Goal: Task Accomplishment & Management: Use online tool/utility

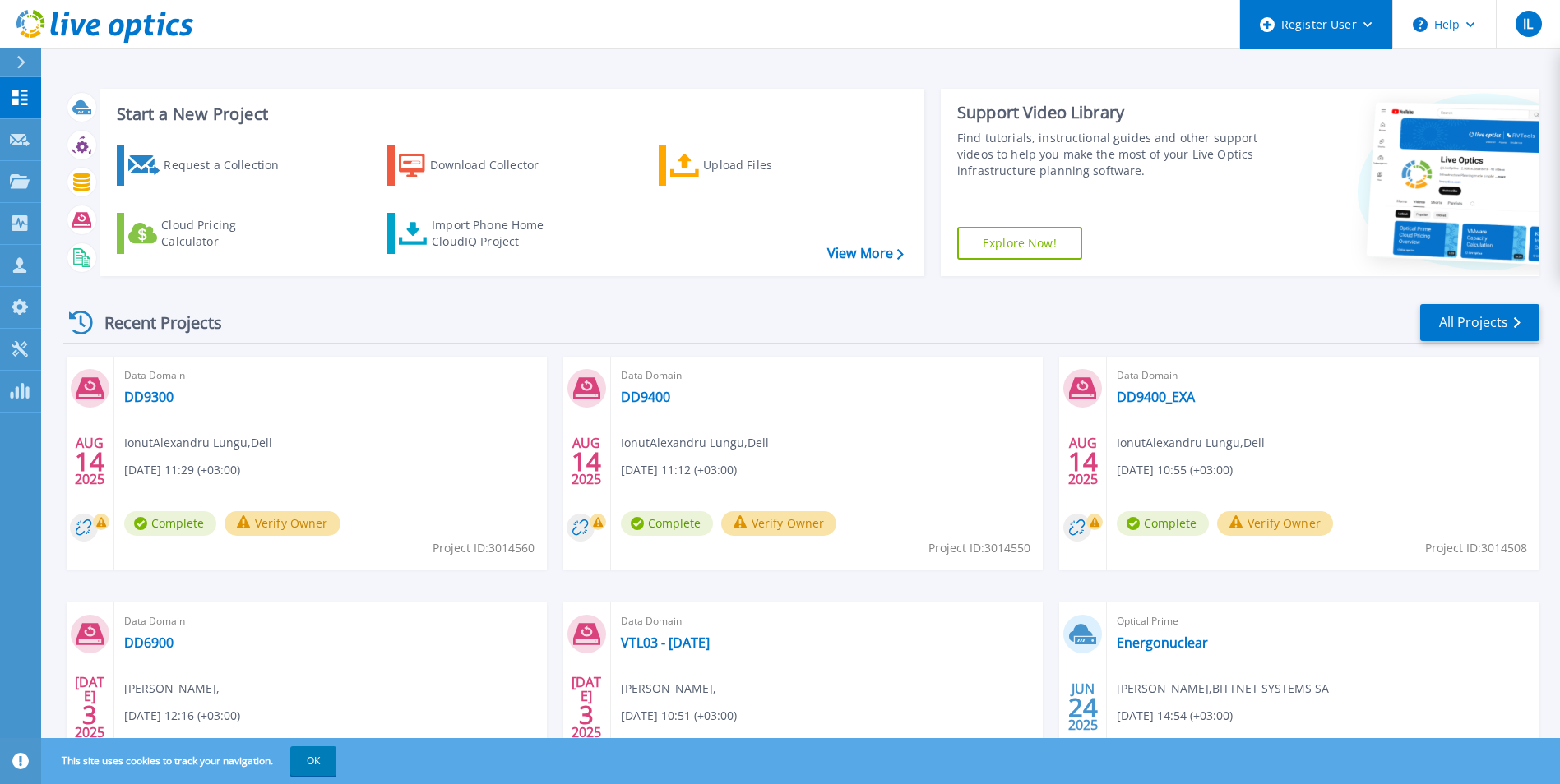
click at [1358, 32] on div "Register User" at bounding box center [1316, 24] width 152 height 49
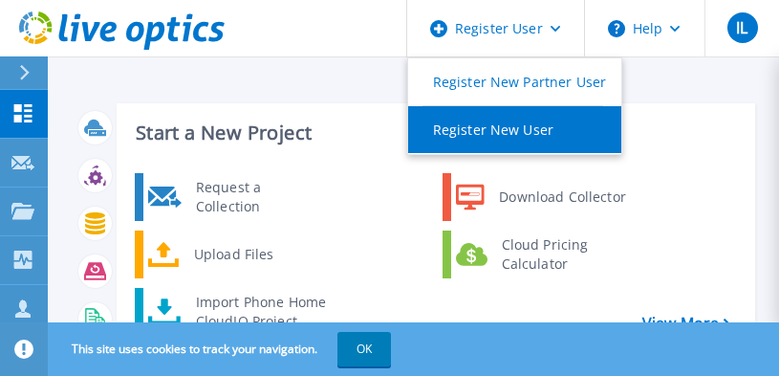
click at [561, 137] on link "Register New User" at bounding box center [514, 129] width 213 height 47
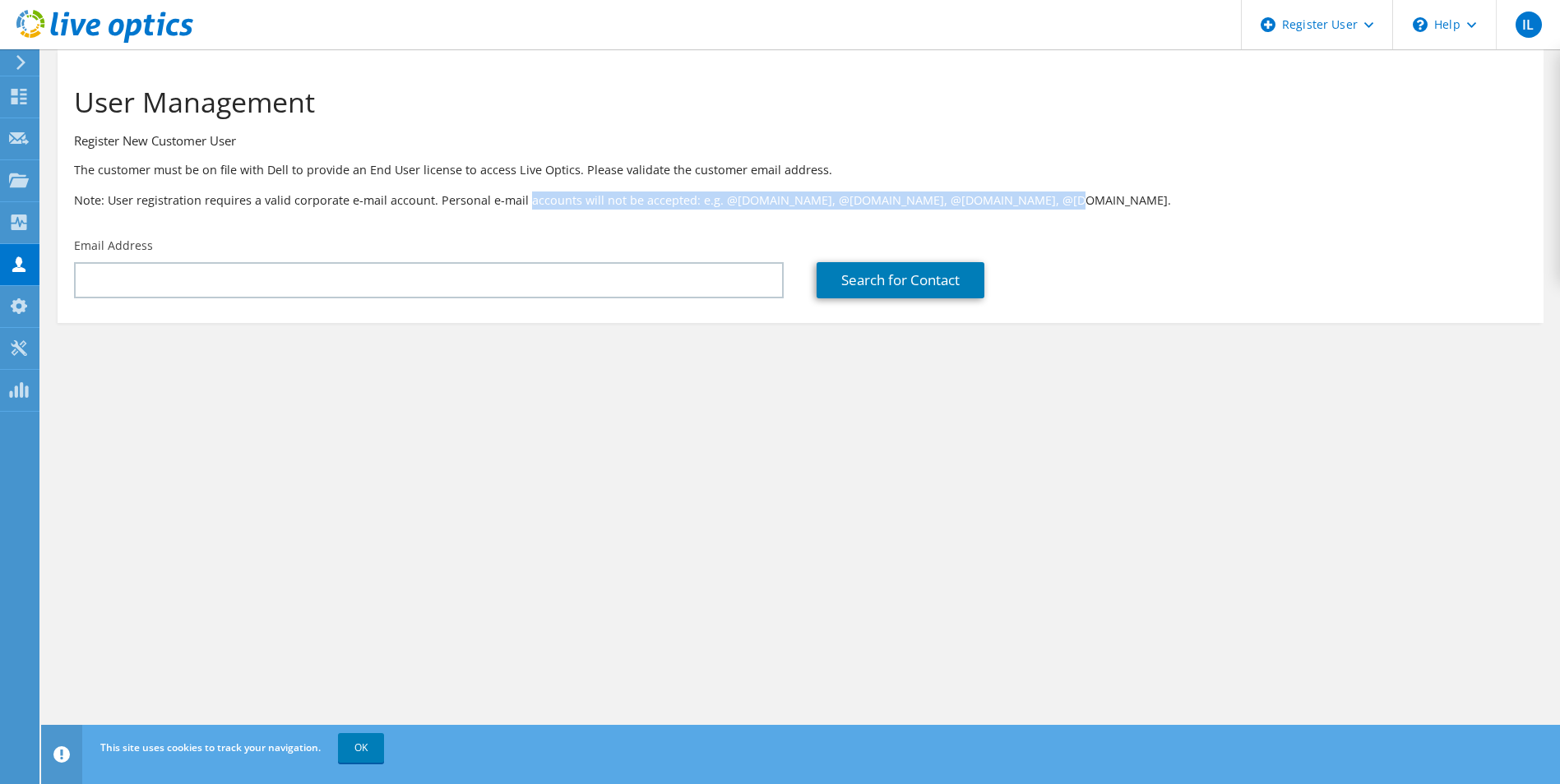
drag, startPoint x: 525, startPoint y: 195, endPoint x: 1088, endPoint y: 199, distance: 563.0
click at [669, 199] on p "Note: User registration requires a valid corporate e-mail account. Personal e-m…" at bounding box center [801, 200] width 1453 height 18
drag, startPoint x: 1088, startPoint y: 199, endPoint x: 1210, endPoint y: 274, distance: 143.2
click at [669, 274] on div "Search for Contact" at bounding box center [1170, 280] width 709 height 36
click at [669, 322] on div "User Management Register New Customer User The customer must be on file with De…" at bounding box center [801, 416] width 1519 height 735
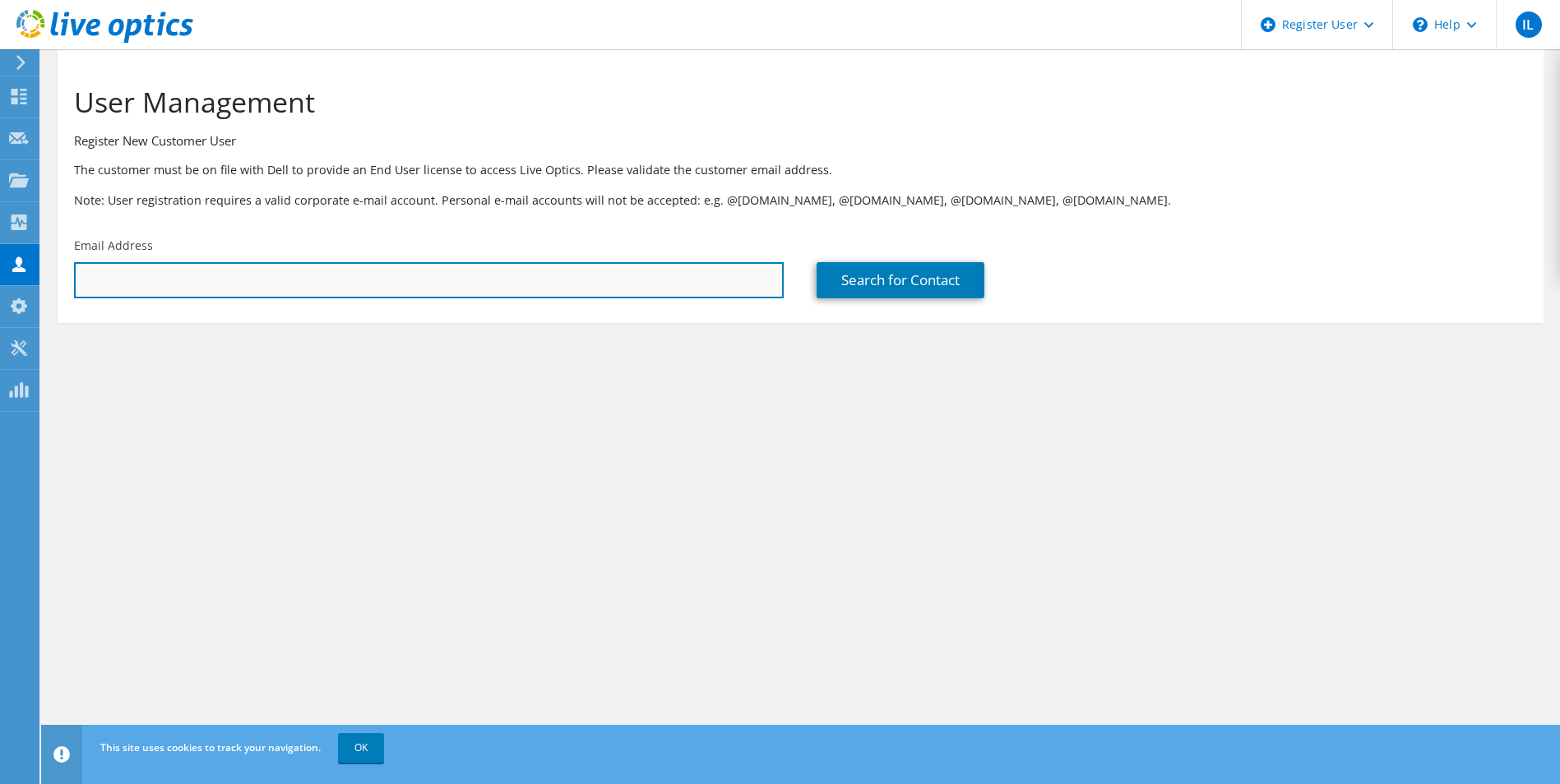
click at [669, 268] on input "text" at bounding box center [428, 280] width 709 height 36
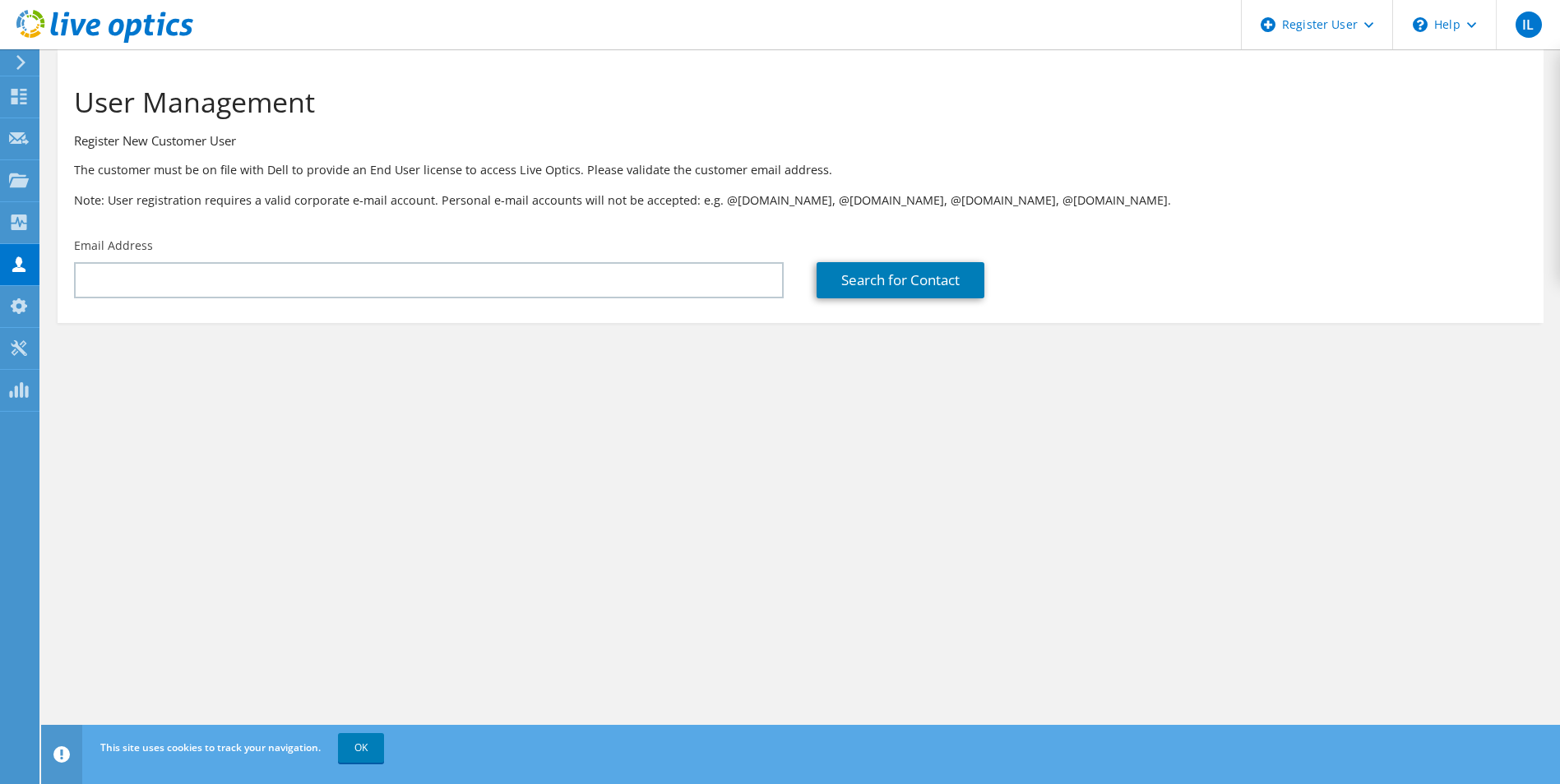
click at [636, 322] on div "User Management Register New Customer User The customer must be on file with De…" at bounding box center [801, 416] width 1519 height 735
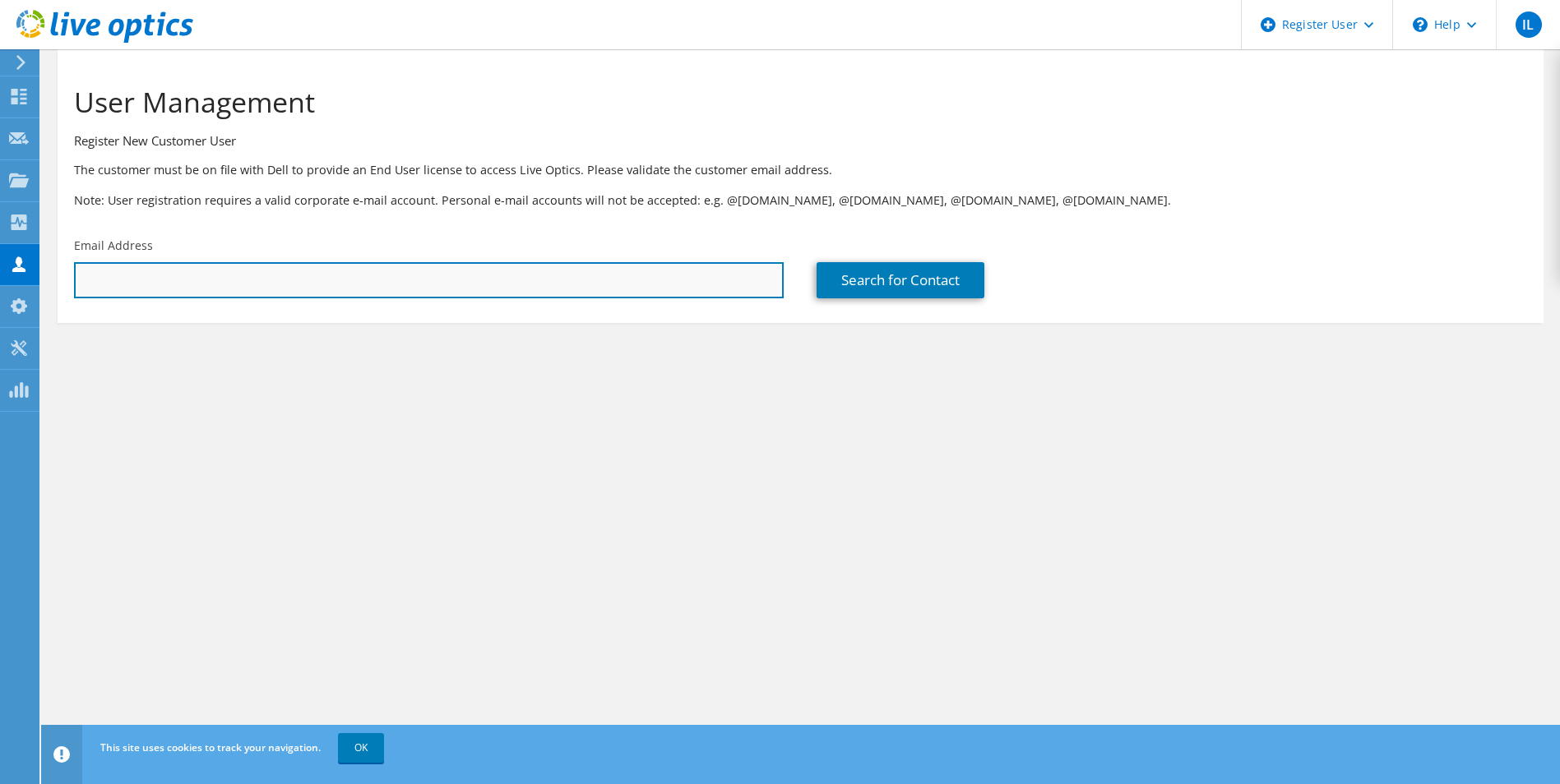
click at [571, 289] on input "text" at bounding box center [428, 280] width 709 height 36
type input "i"
click at [489, 293] on input "text" at bounding box center [428, 280] width 709 height 36
paste input "ICTInfrastructure@garantibbva.ro"
type input "ICTInfrastructure@garantibbva.ro"
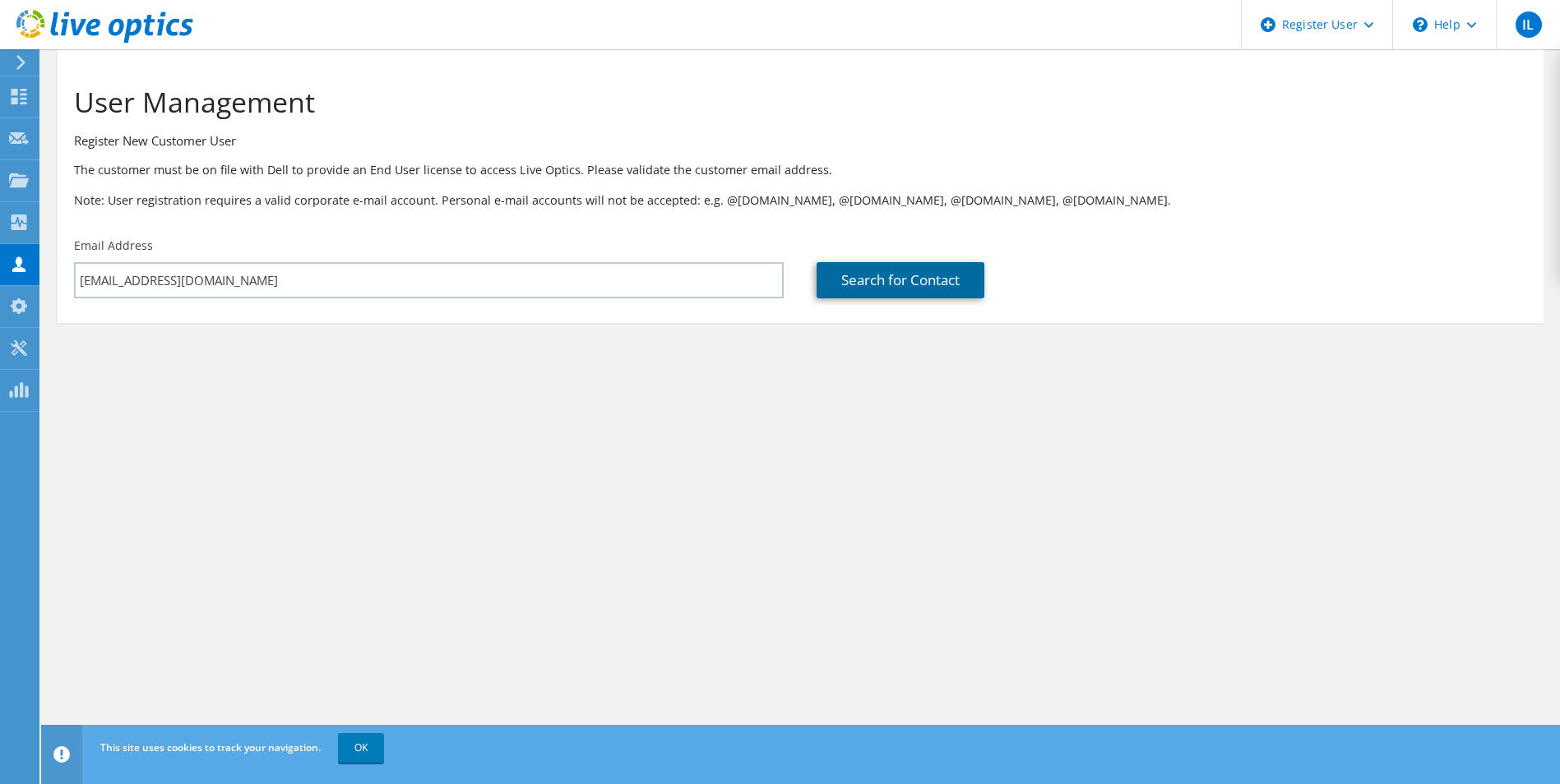
click at [669, 278] on link "Search for Contact" at bounding box center [900, 280] width 168 height 36
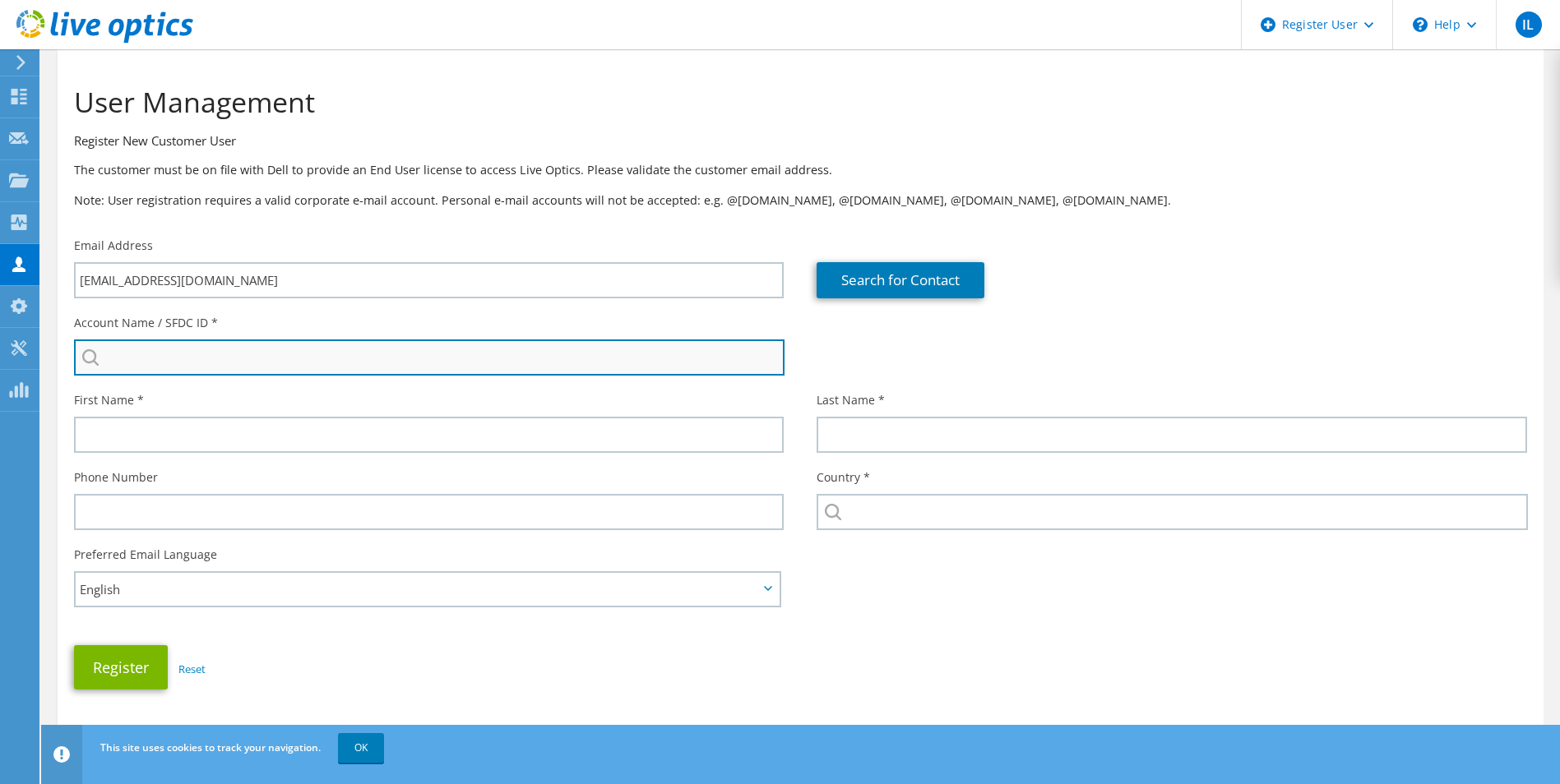
click at [619, 322] on input "search" at bounding box center [429, 358] width 710 height 36
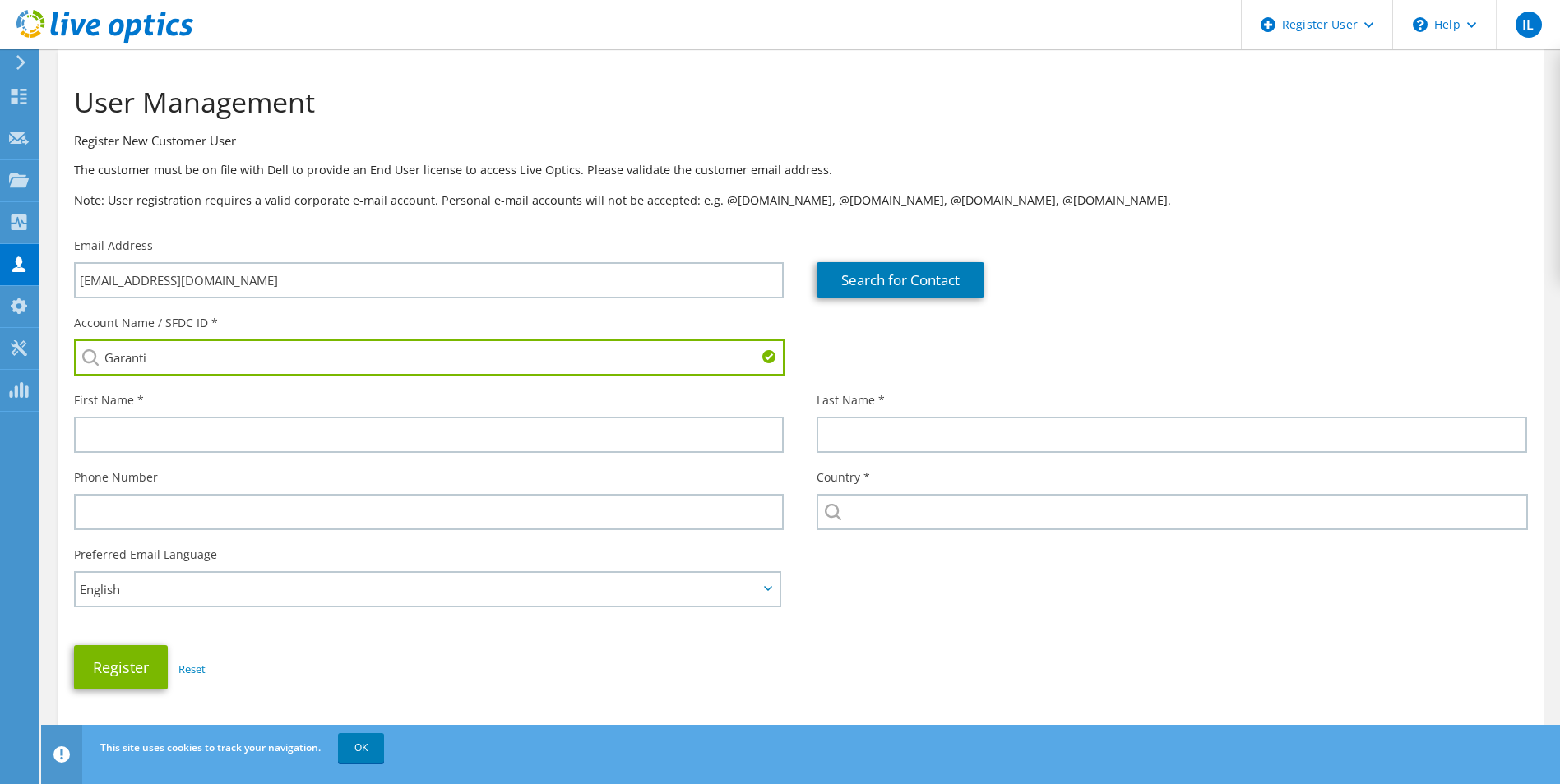
click at [340, 322] on input "Garanti" at bounding box center [429, 358] width 710 height 36
paste input "3296532799"
click at [227, 322] on li "GARANTI BANK S.A. : 3296532799" at bounding box center [169, 379] width 189 height 20
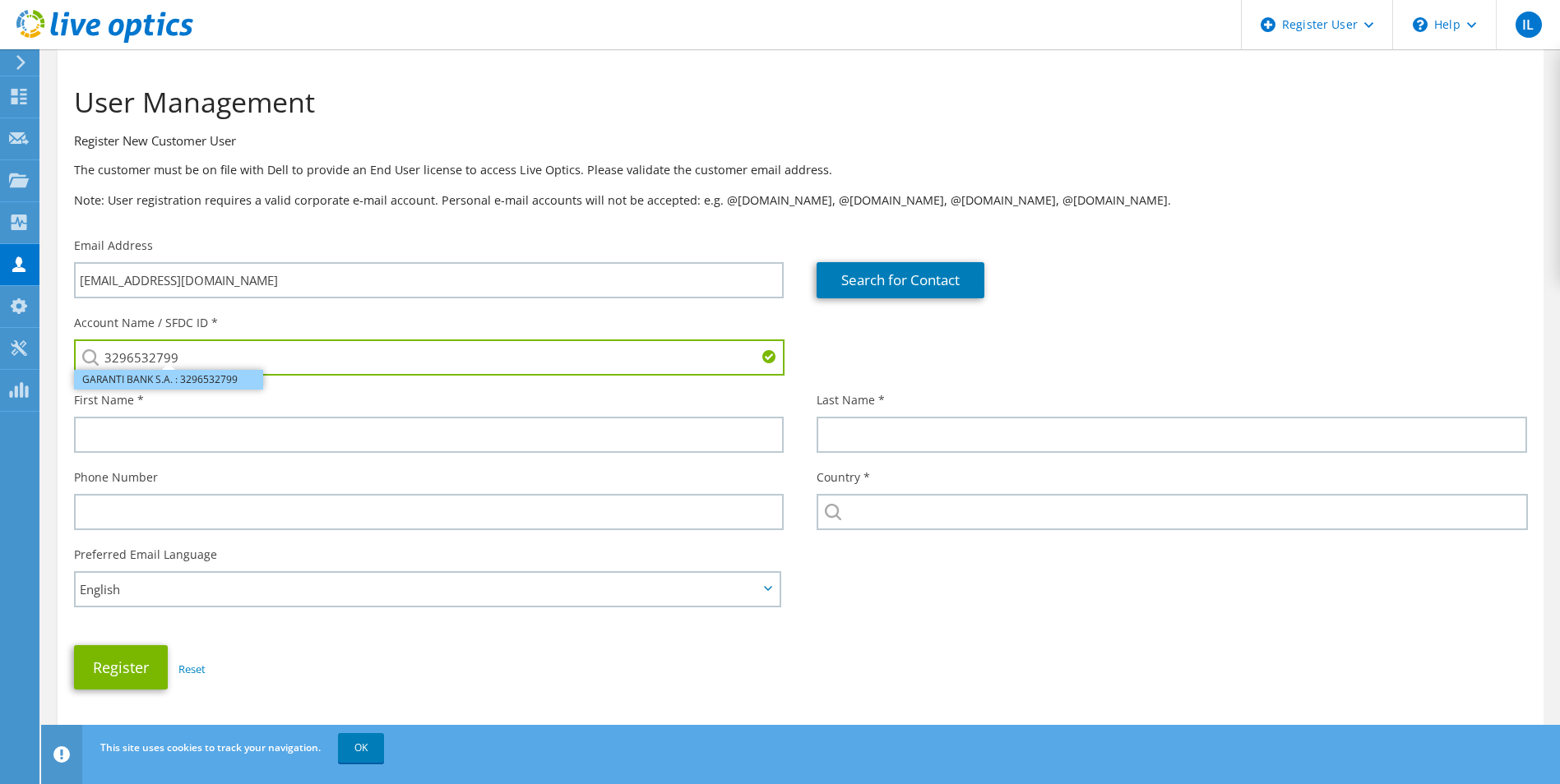
type input "GARANTI BANK S.A. : 3296532799"
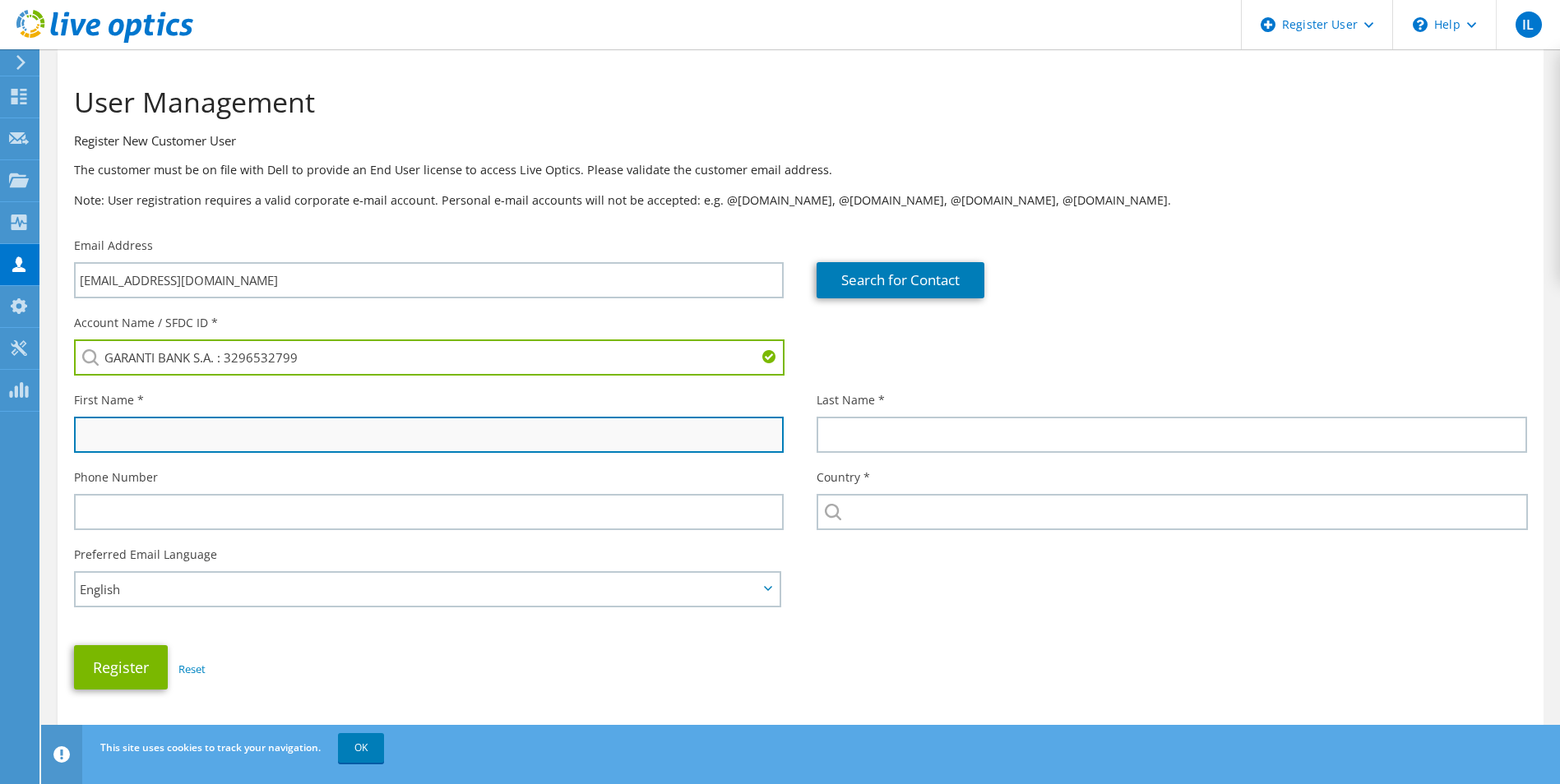
click at [482, 322] on input "text" at bounding box center [428, 435] width 709 height 36
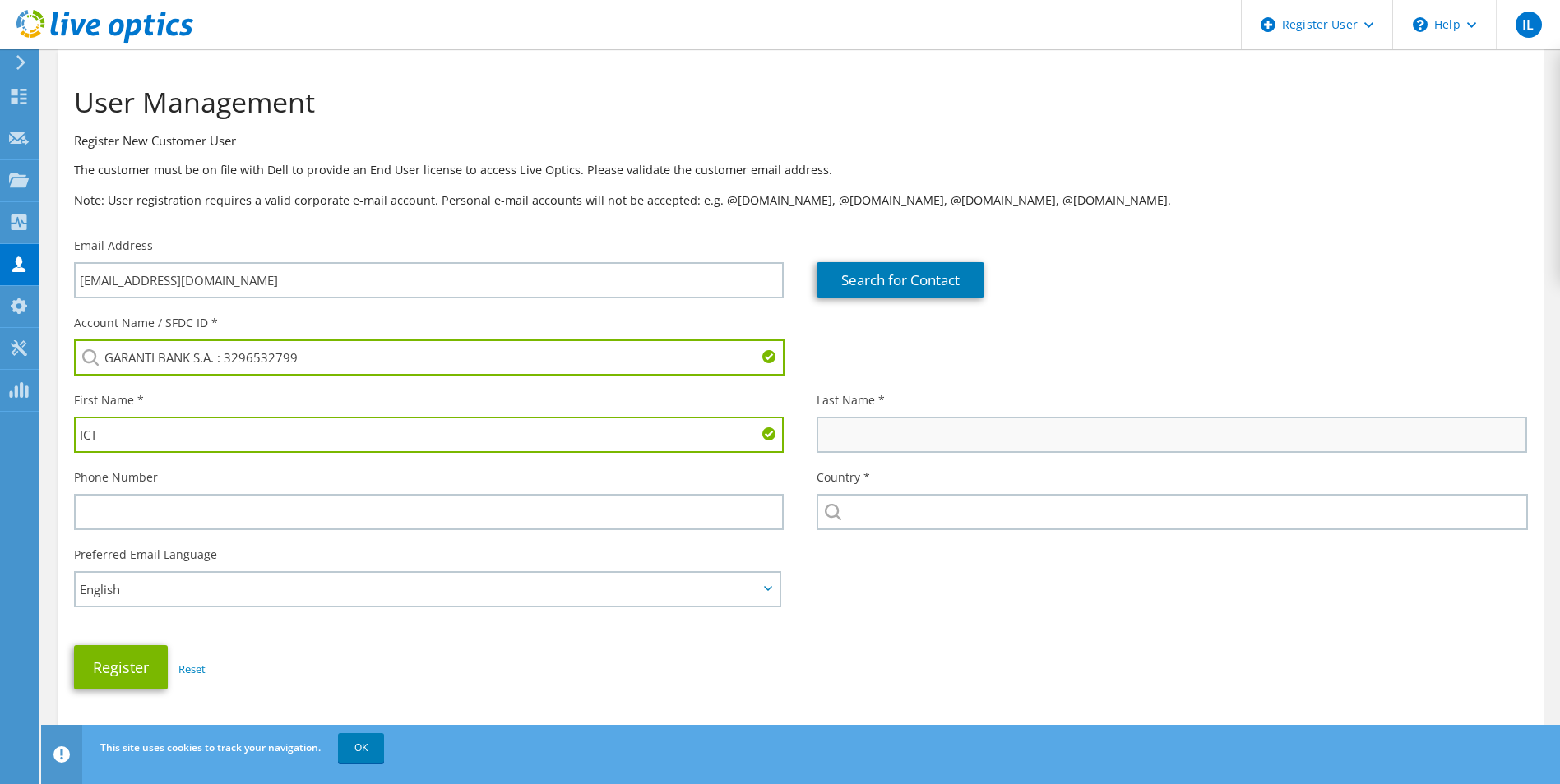
type input "ICT"
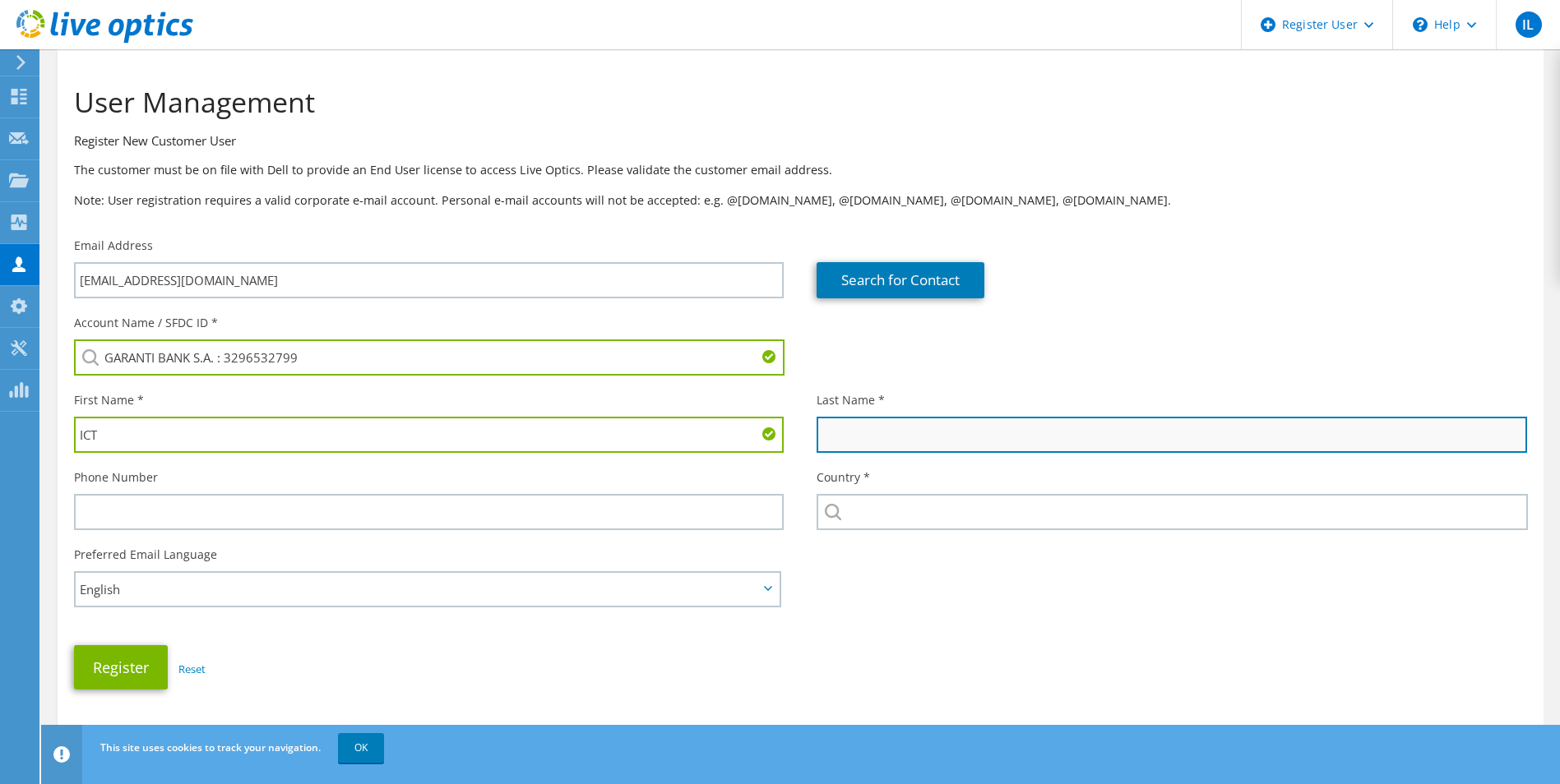
click at [669, 322] on input "text" at bounding box center [1170, 435] width 709 height 36
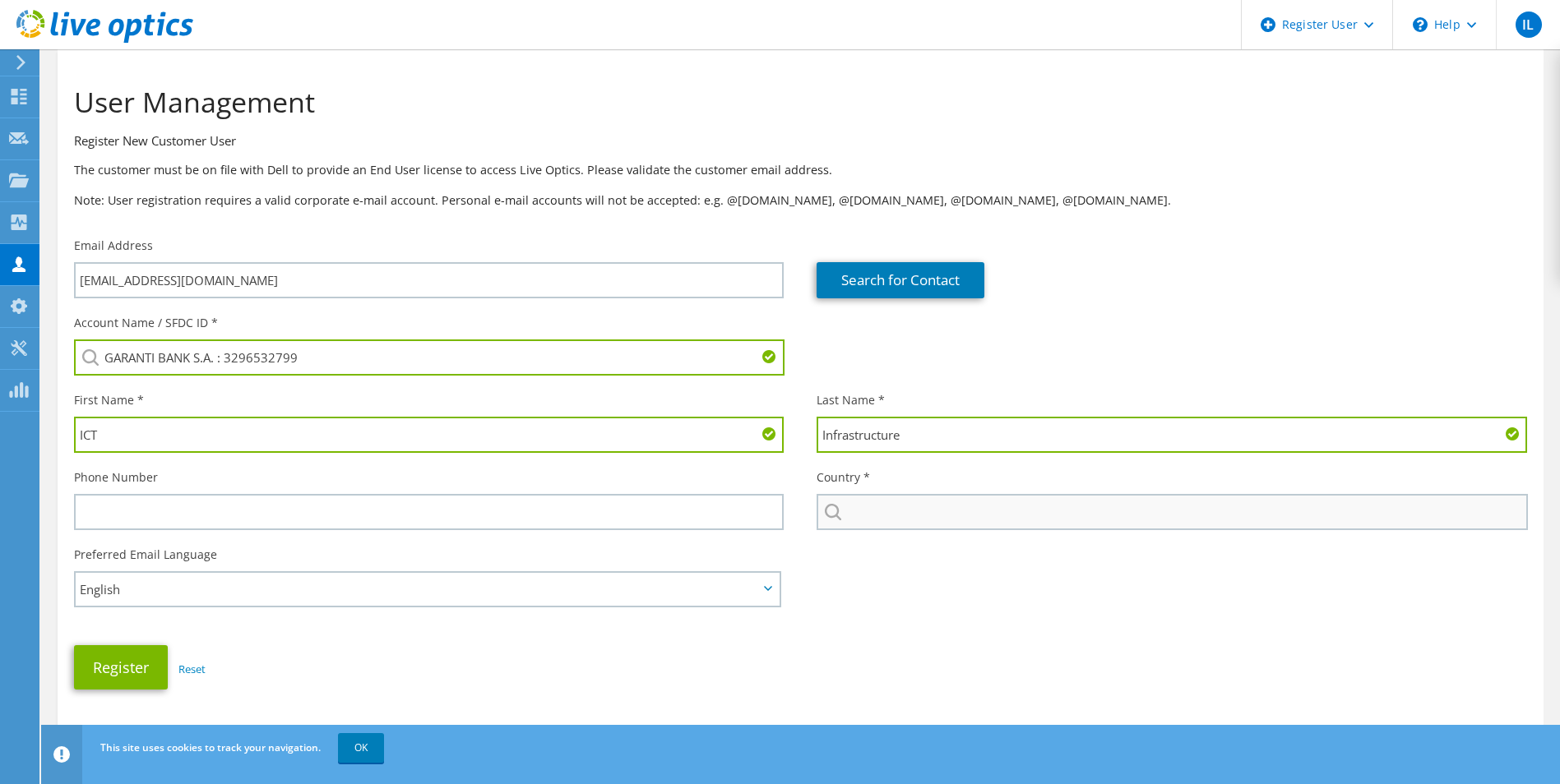
type input "Infrastructure"
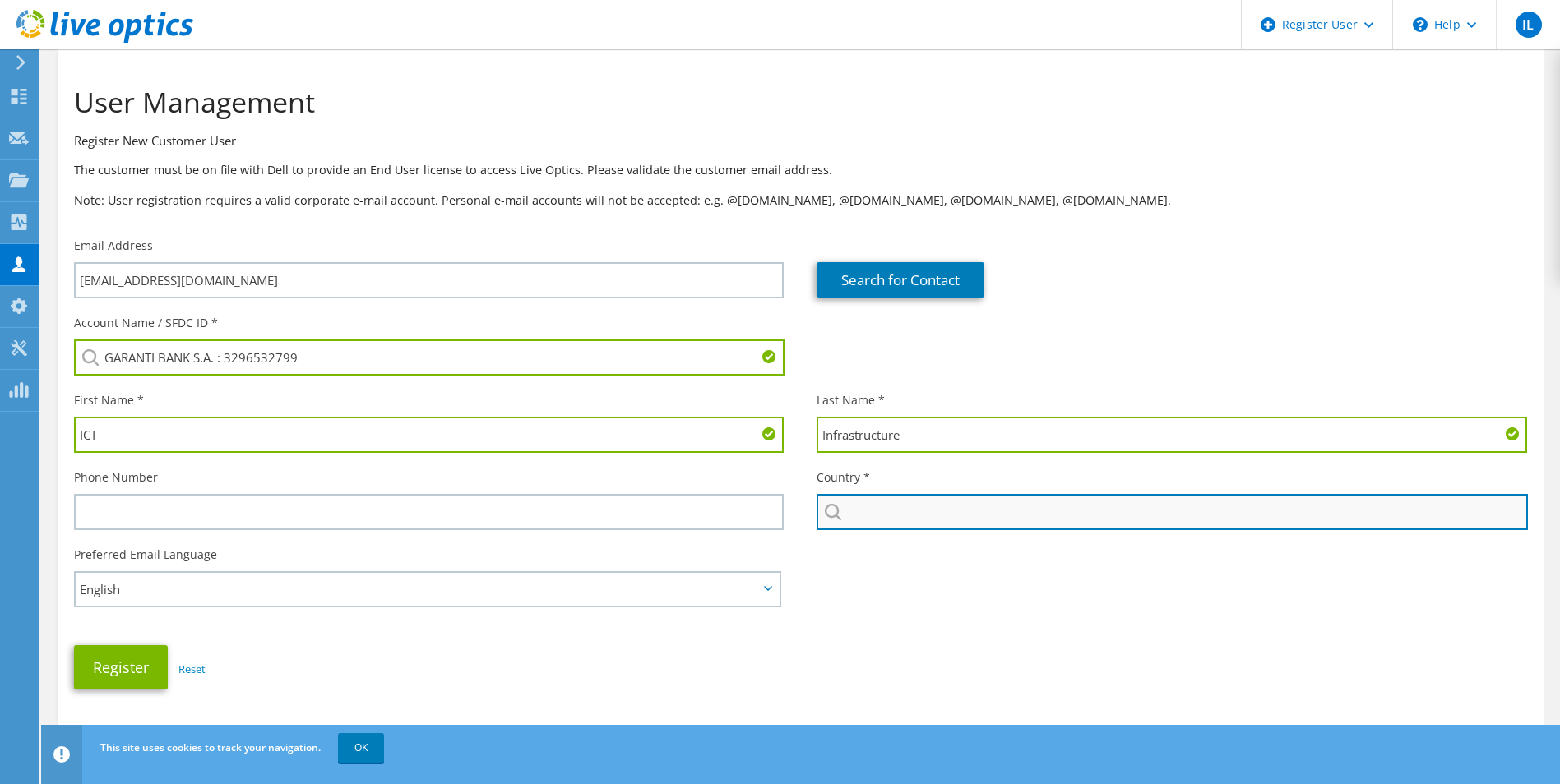
click at [669, 322] on input "text" at bounding box center [1171, 512] width 710 height 36
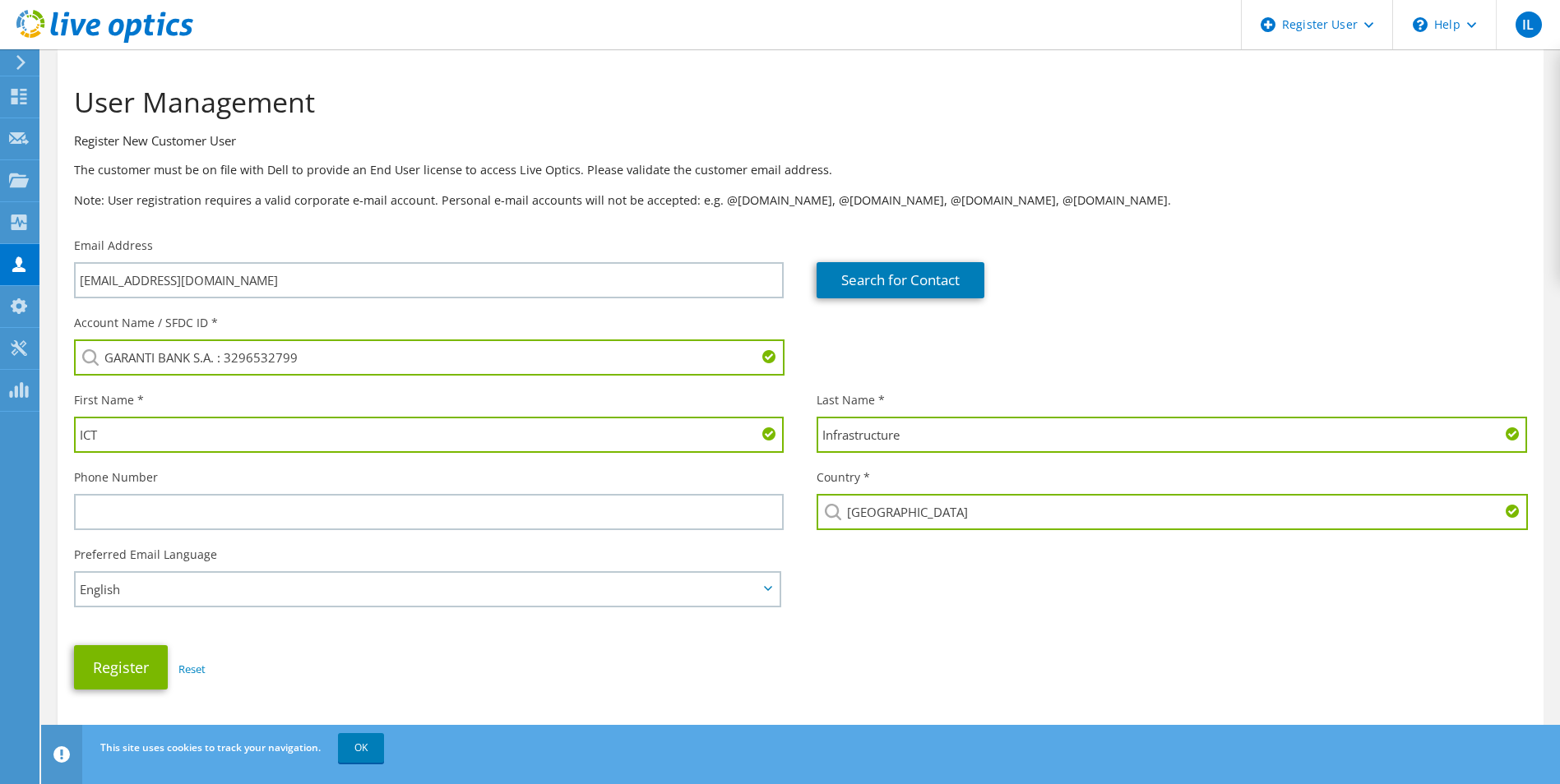
type input "Romania"
click at [669, 322] on div "Preferred Email Language English Deutsch Español Français Italiano Polski Portu…" at bounding box center [801, 569] width 1486 height 63
click at [126, 322] on button "Register" at bounding box center [120, 668] width 94 height 45
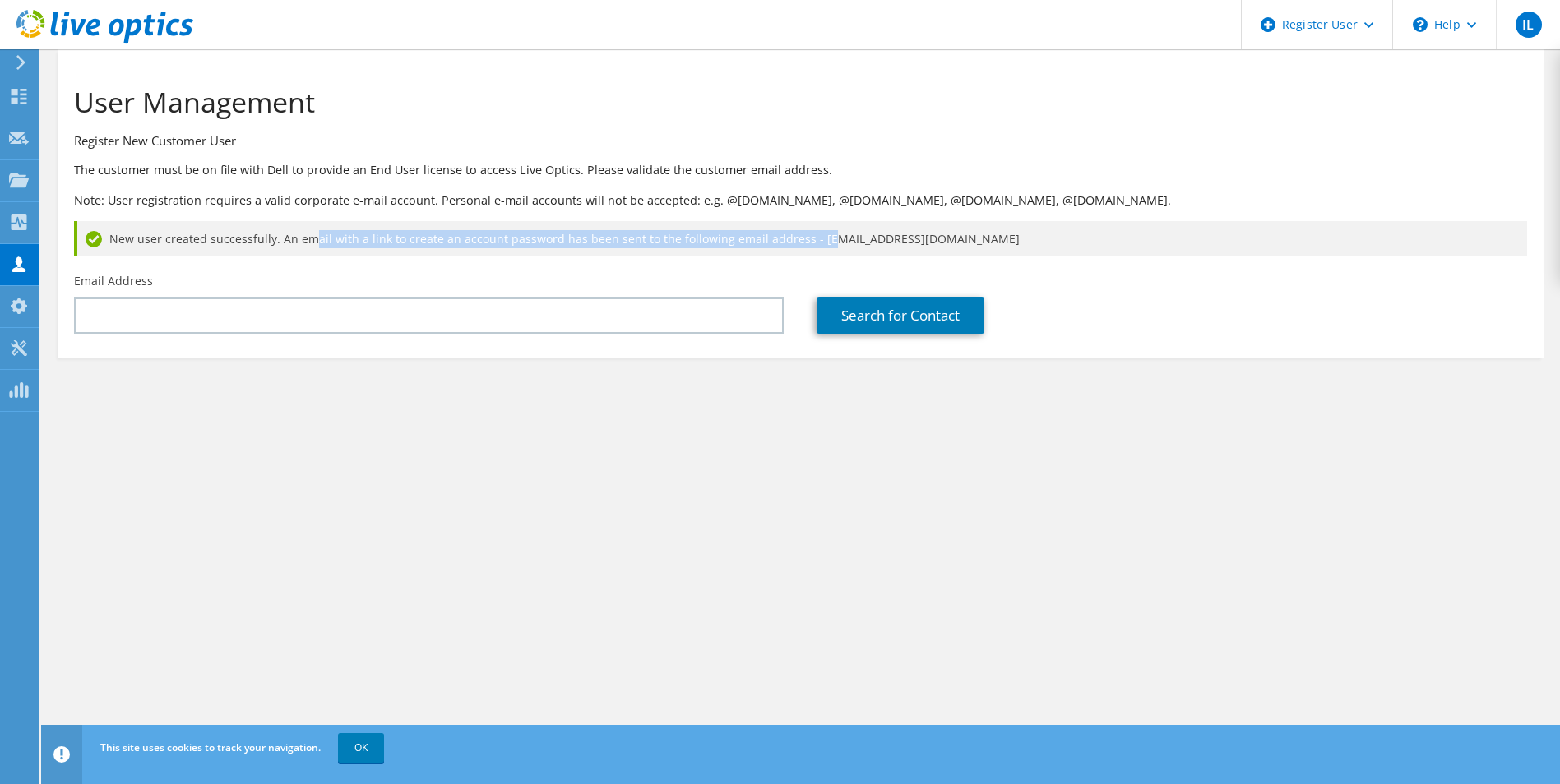
drag, startPoint x: 311, startPoint y: 241, endPoint x: 809, endPoint y: 243, distance: 498.0
click at [809, 243] on span "New user created successfully. An email with a link to create an account passwo…" at bounding box center [564, 239] width 910 height 18
drag, startPoint x: 809, startPoint y: 243, endPoint x: 703, endPoint y: 260, distance: 107.4
click at [703, 260] on div "User Management Register New Customer User The customer must be on file with De…" at bounding box center [801, 161] width 1486 height 207
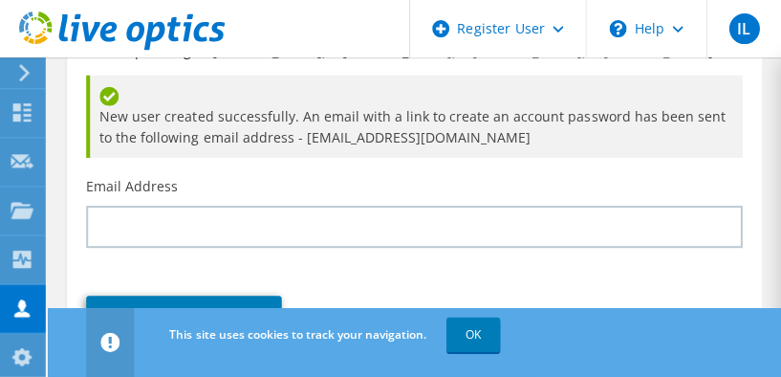
scroll to position [191, 0]
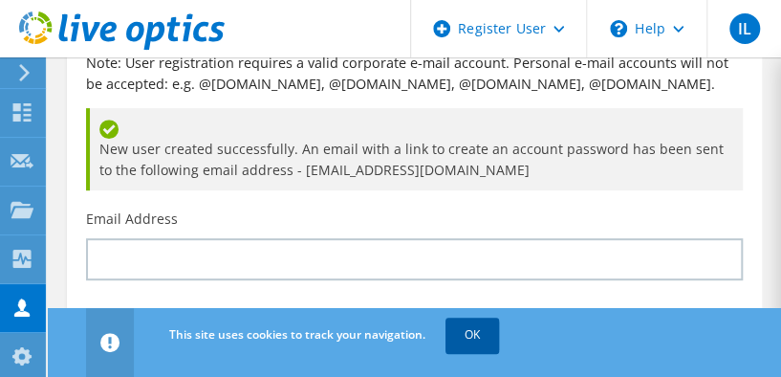
click at [476, 335] on link "OK" at bounding box center [473, 334] width 54 height 34
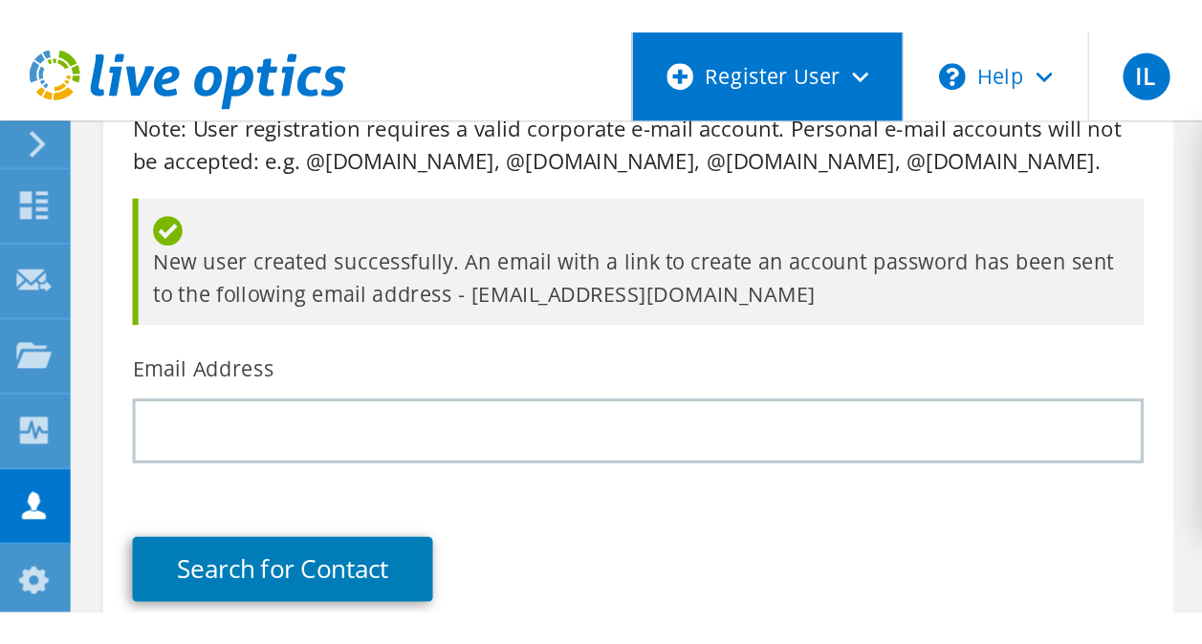
scroll to position [0, 0]
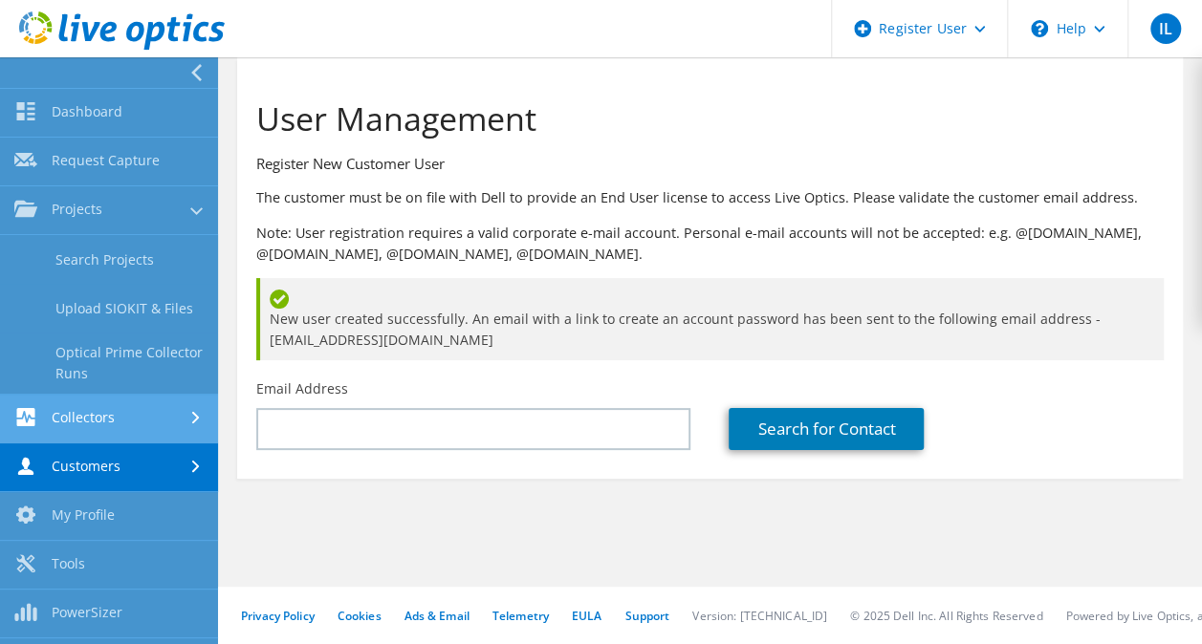
click at [157, 423] on link "Collectors" at bounding box center [109, 419] width 218 height 49
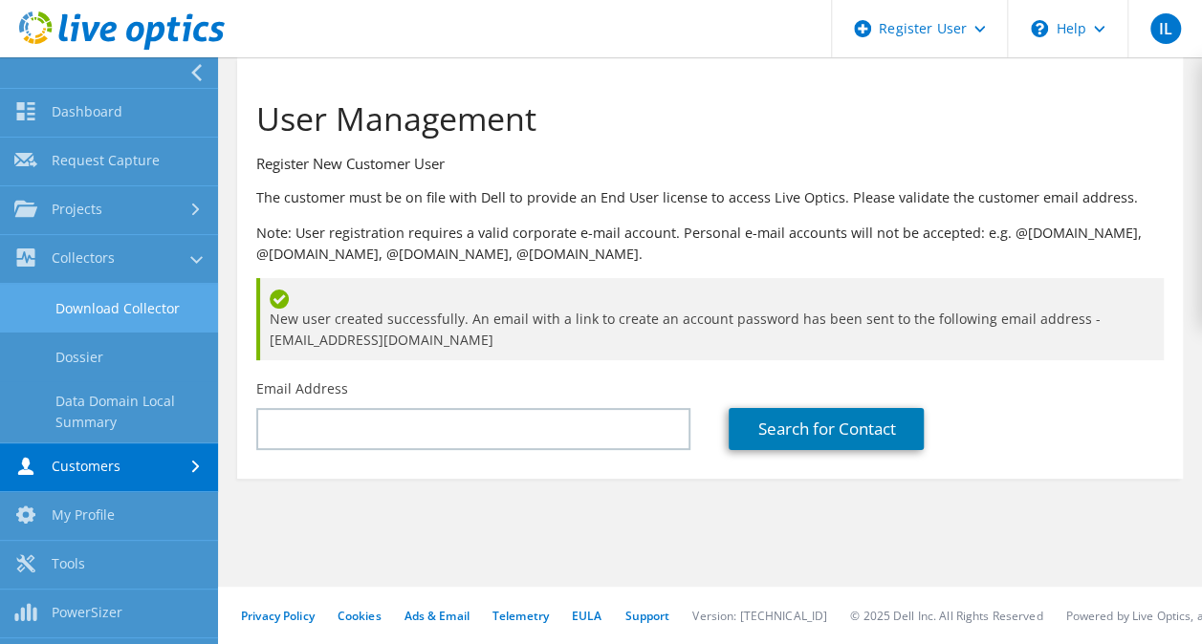
click at [145, 320] on link "Download Collector" at bounding box center [109, 308] width 218 height 49
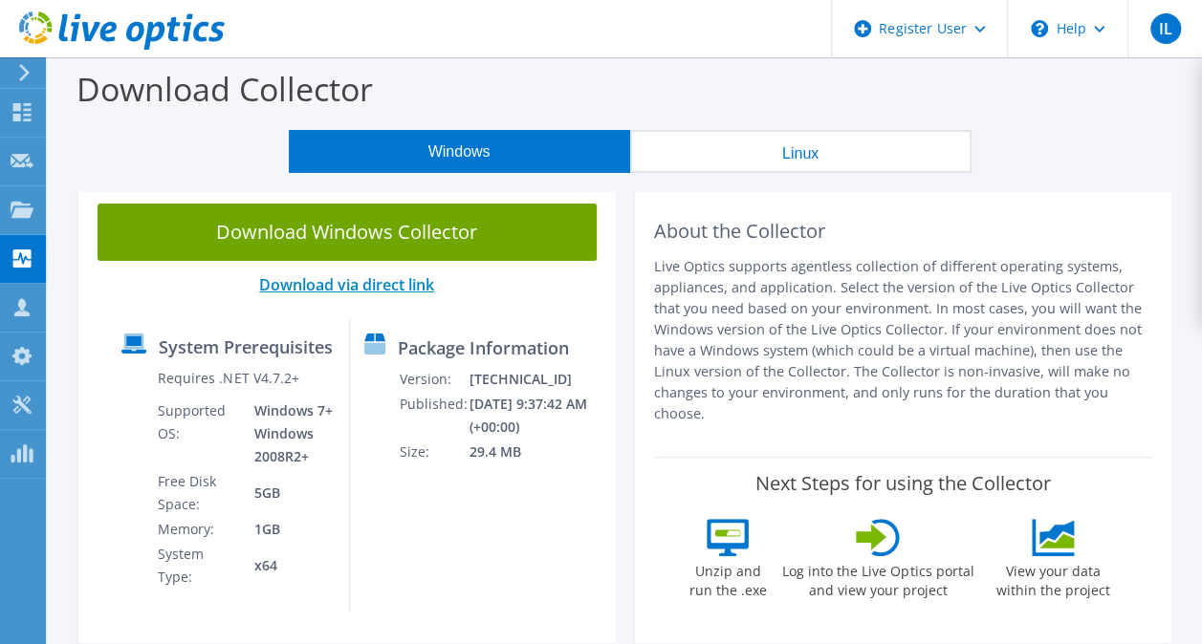
click at [372, 288] on link "Download via direct link" at bounding box center [346, 284] width 175 height 21
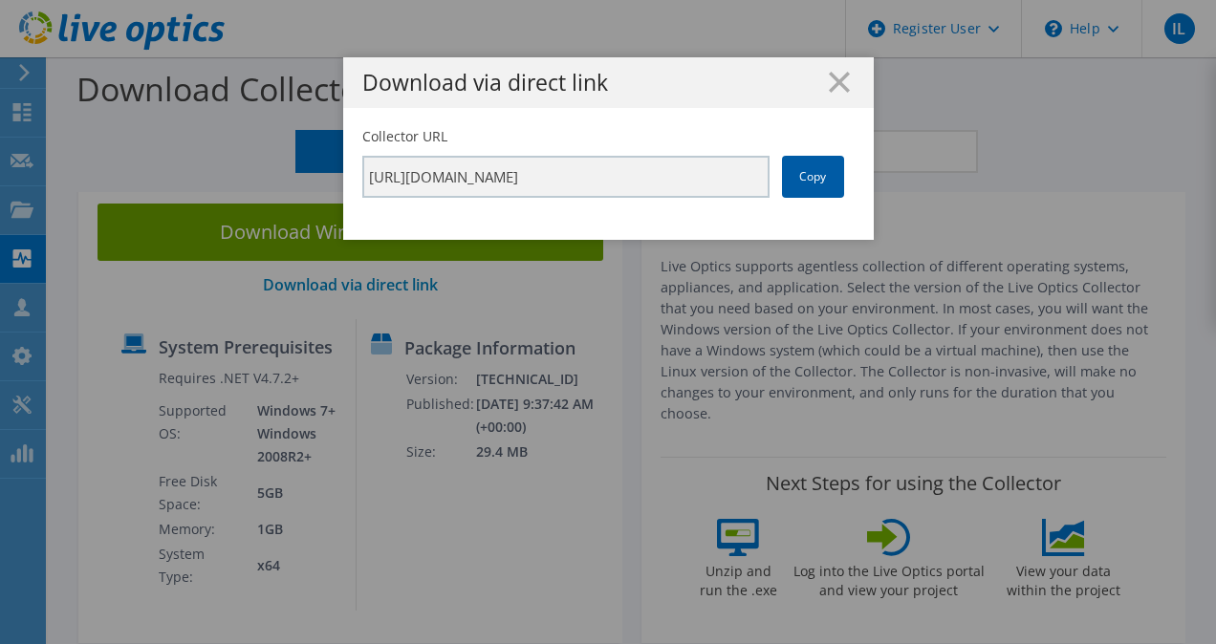
click at [812, 185] on link "Copy" at bounding box center [813, 177] width 62 height 42
drag, startPoint x: 812, startPoint y: 185, endPoint x: 787, endPoint y: 177, distance: 26.3
click at [787, 177] on link "Copy" at bounding box center [813, 177] width 62 height 42
drag, startPoint x: 787, startPoint y: 177, endPoint x: 805, endPoint y: 180, distance: 18.4
click at [805, 180] on link "Copy" at bounding box center [813, 177] width 62 height 42
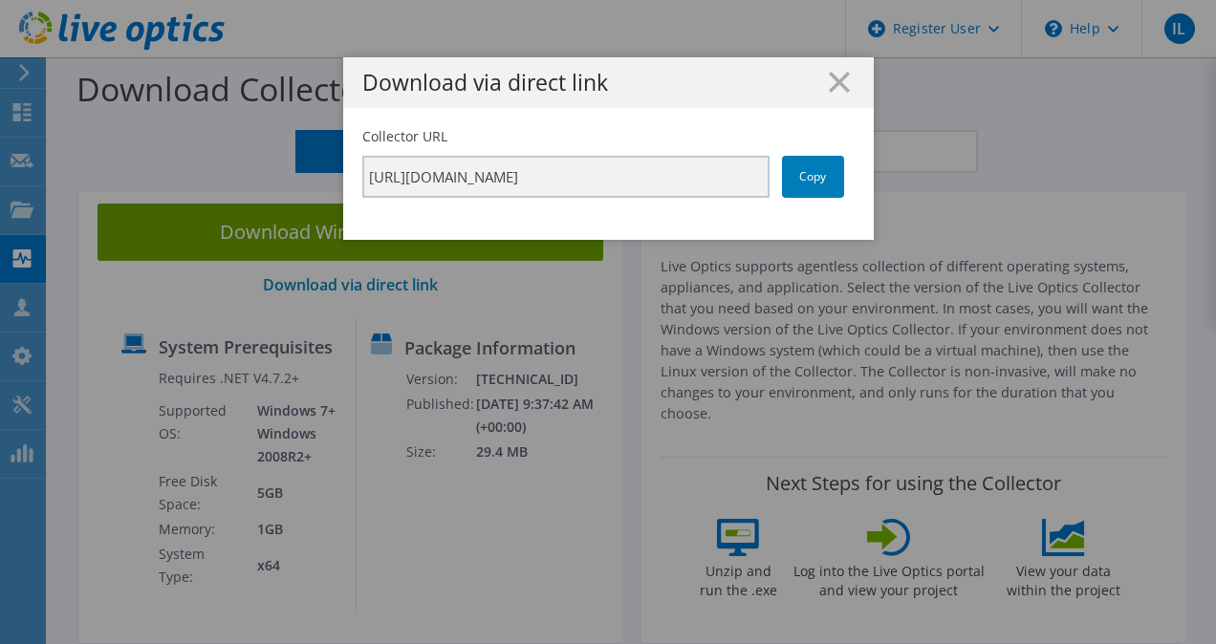
click at [818, 80] on h1 "Download via direct link" at bounding box center [608, 83] width 492 height 22
click at [834, 84] on line at bounding box center [839, 82] width 19 height 19
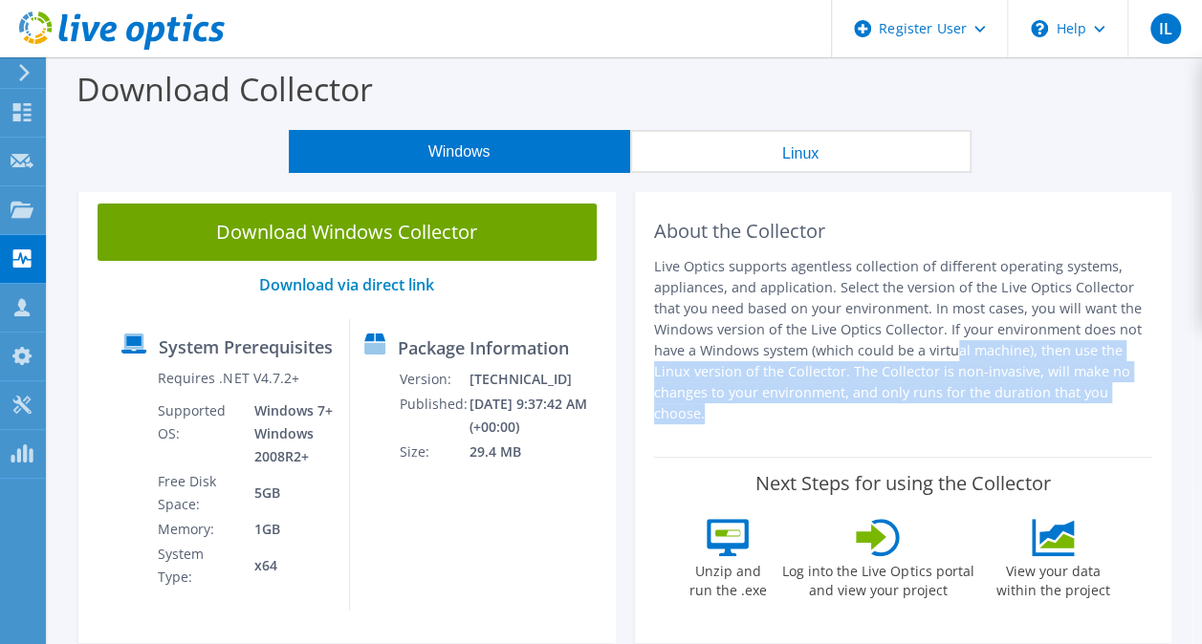
drag, startPoint x: 893, startPoint y: 455, endPoint x: 488, endPoint y: 285, distance: 439.7
click at [543, 289] on div "Download Windows Collector Download via direct link System Prerequisites Requir…" at bounding box center [625, 419] width 1112 height 469
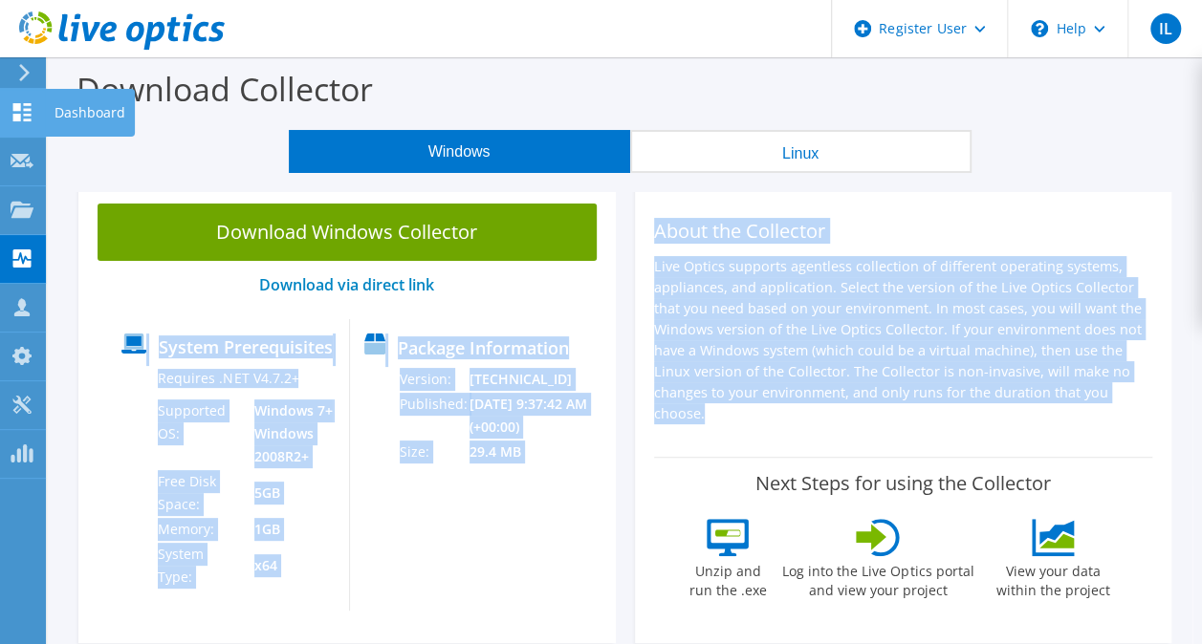
click at [28, 119] on use at bounding box center [22, 112] width 18 height 18
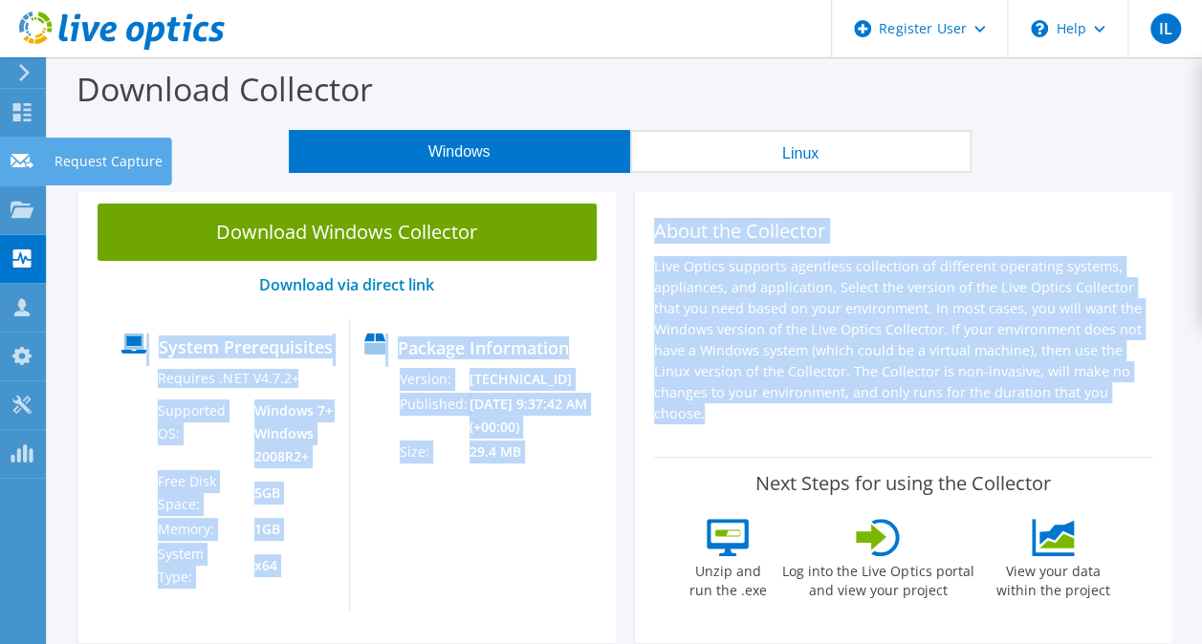
click at [23, 155] on use at bounding box center [22, 160] width 23 height 14
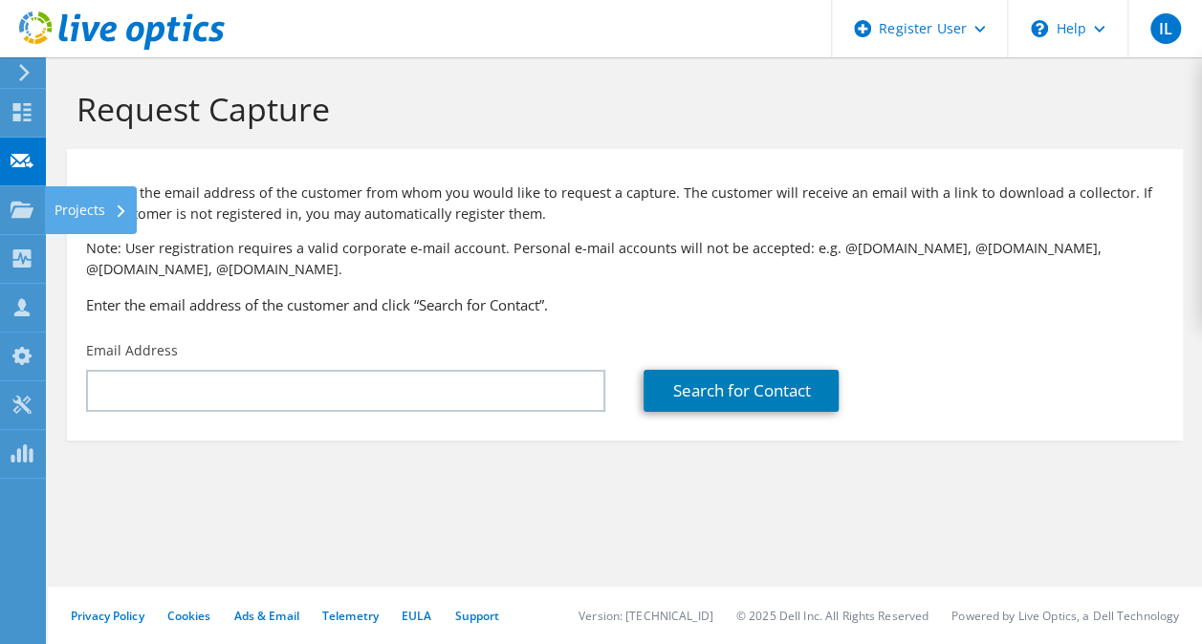
click at [15, 204] on use at bounding box center [22, 209] width 23 height 16
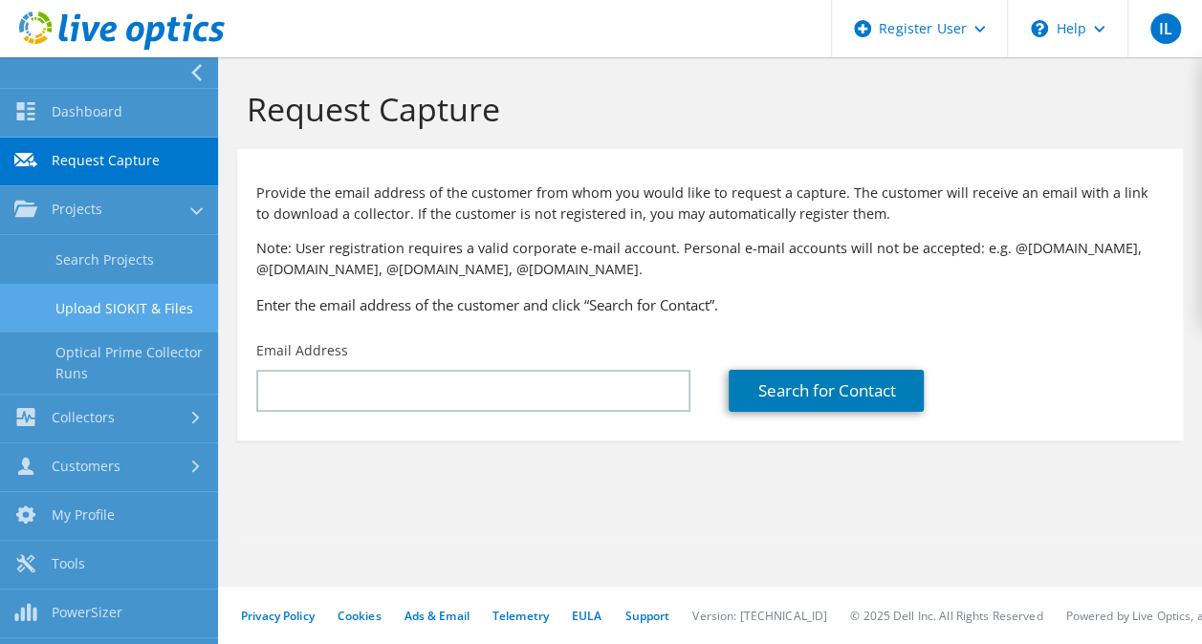
click at [170, 314] on link "Upload SIOKIT & Files" at bounding box center [109, 308] width 218 height 49
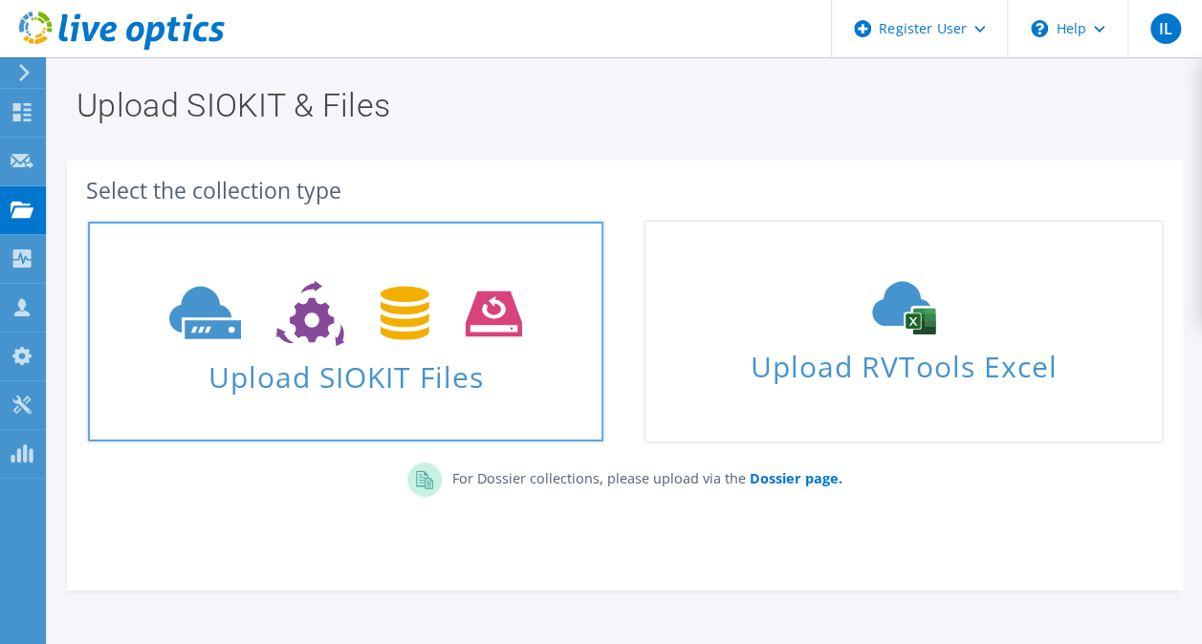
click at [505, 360] on span "Upload SIOKIT Files" at bounding box center [345, 371] width 515 height 41
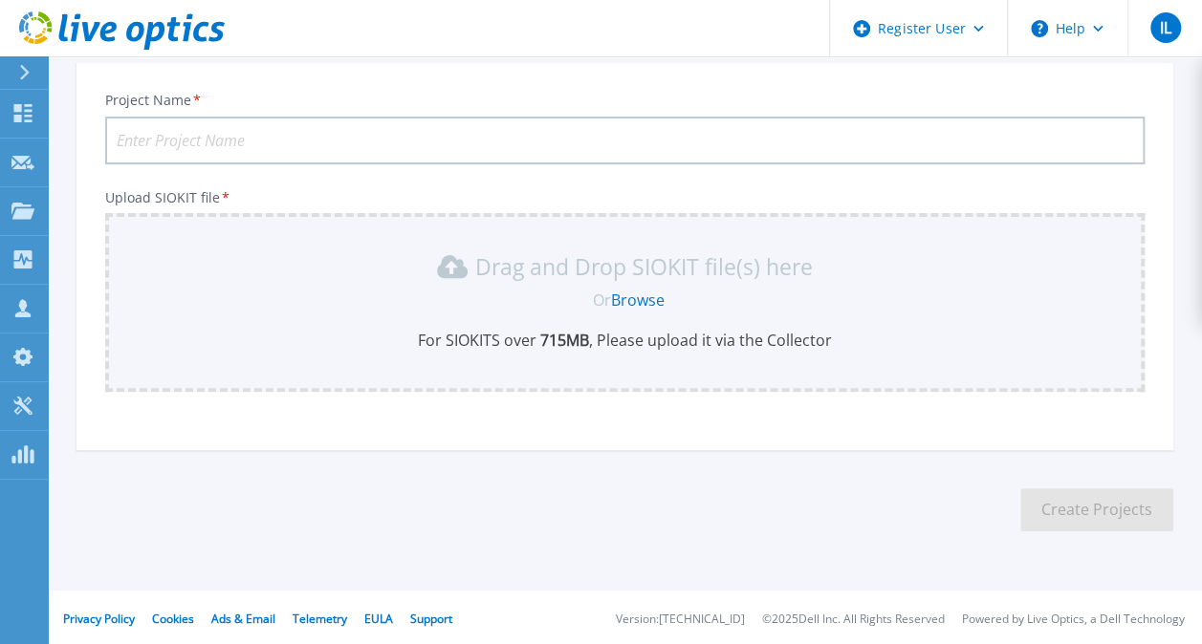
scroll to position [117, 0]
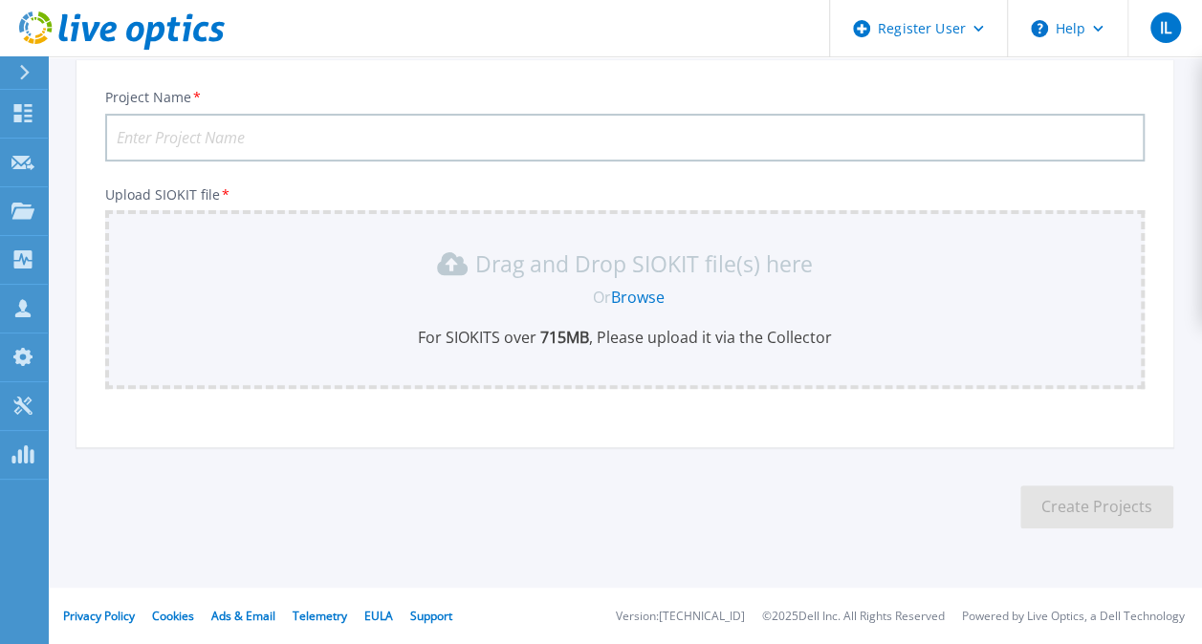
click at [265, 431] on div "Project Name * Upload SIOKIT file * Drag and Drop SIOKIT file(s) here Or Browse…" at bounding box center [624, 260] width 1097 height 375
click at [649, 293] on link "Browse" at bounding box center [638, 297] width 54 height 21
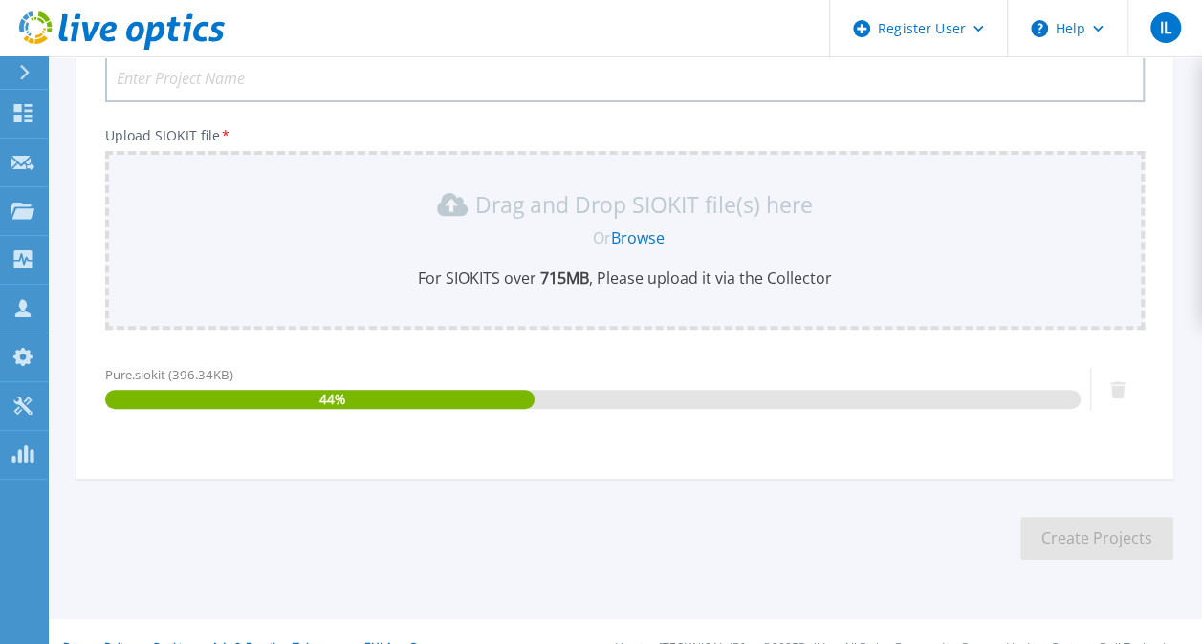
scroll to position [208, 0]
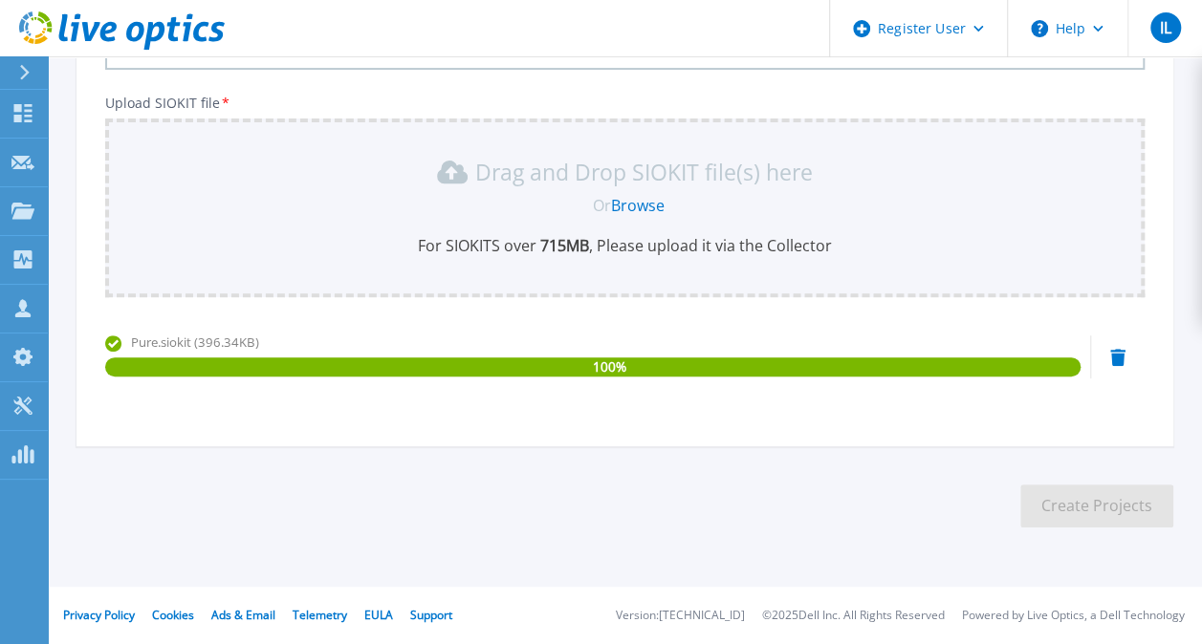
click at [455, 435] on div "Project Name * Upload SIOKIT file * Drag and Drop SIOKIT file(s) here Or Browse…" at bounding box center [624, 214] width 1097 height 466
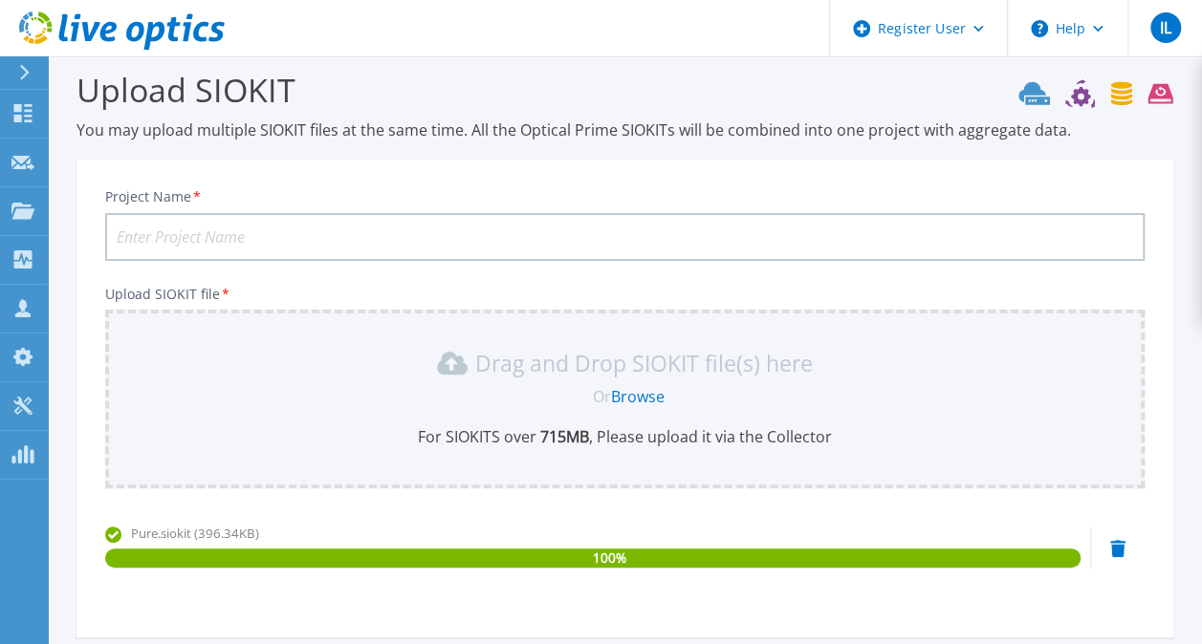
click at [401, 230] on input "Project Name *" at bounding box center [624, 237] width 1039 height 48
type input "P"
type input "Garanti - Pure"
click at [451, 599] on div "Pure.siokit (396.34KB) 100 %" at bounding box center [592, 564] width 975 height 81
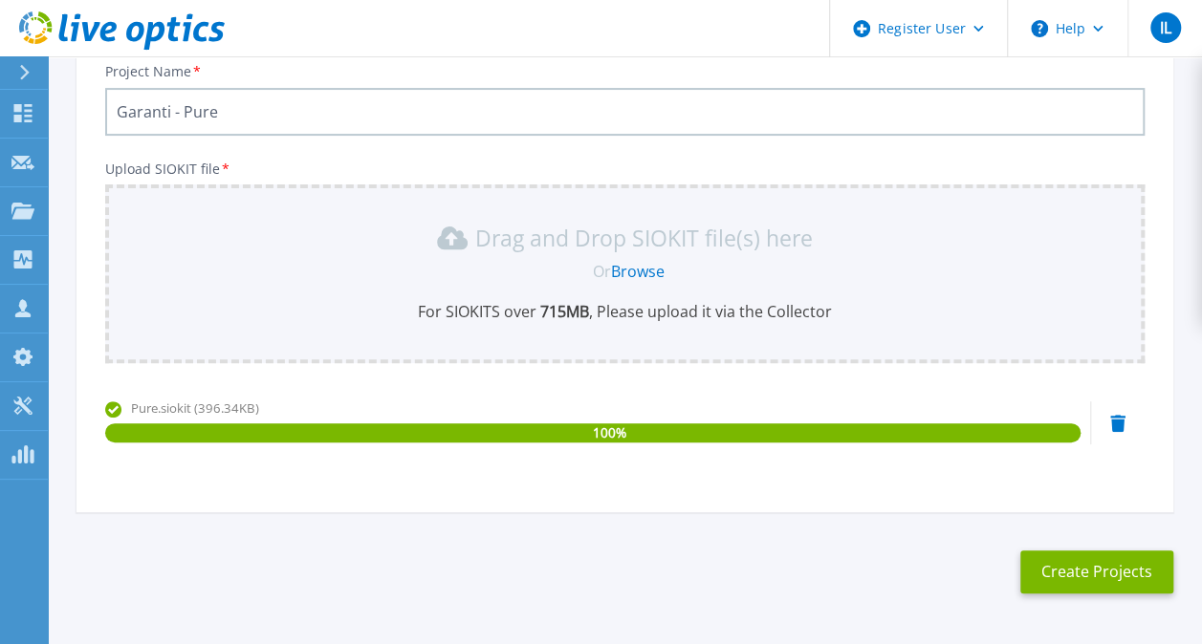
scroll to position [113, 0]
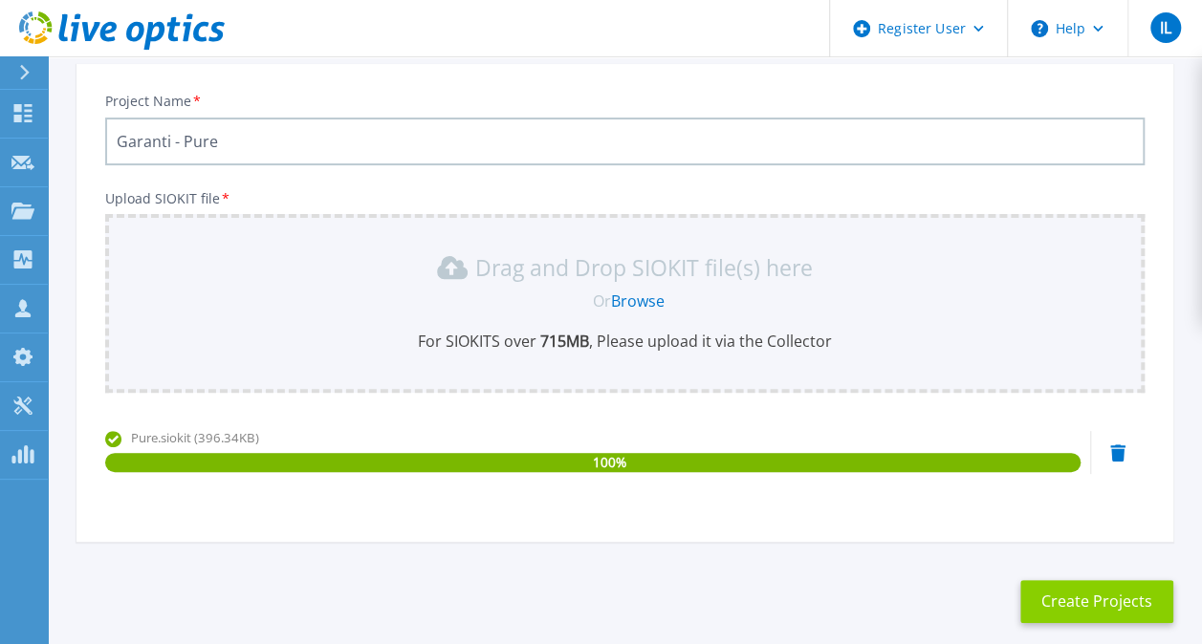
click at [1085, 604] on button "Create Projects" at bounding box center [1096, 601] width 153 height 43
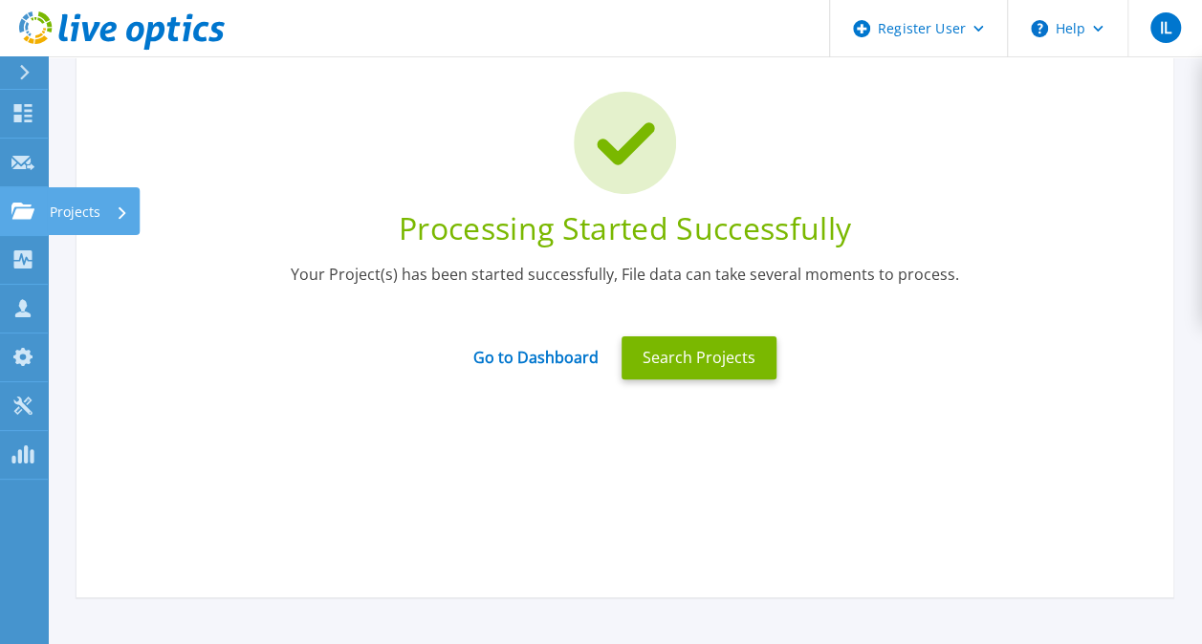
click at [17, 208] on icon at bounding box center [22, 211] width 23 height 16
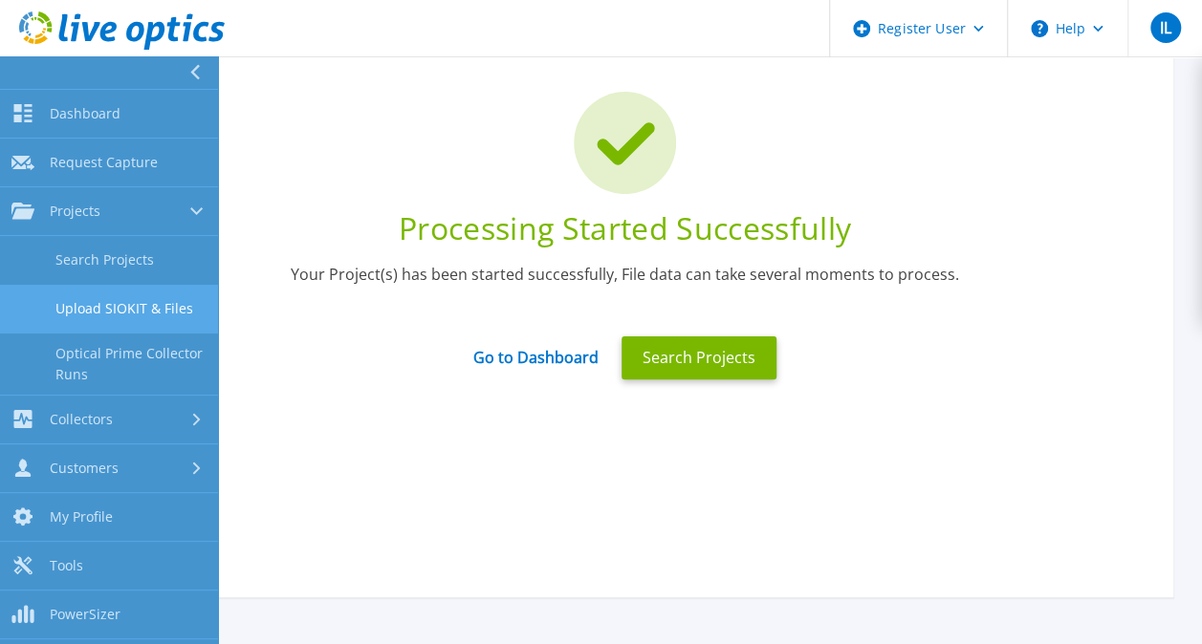
click at [168, 313] on link "Upload SIOKIT & Files" at bounding box center [109, 309] width 218 height 49
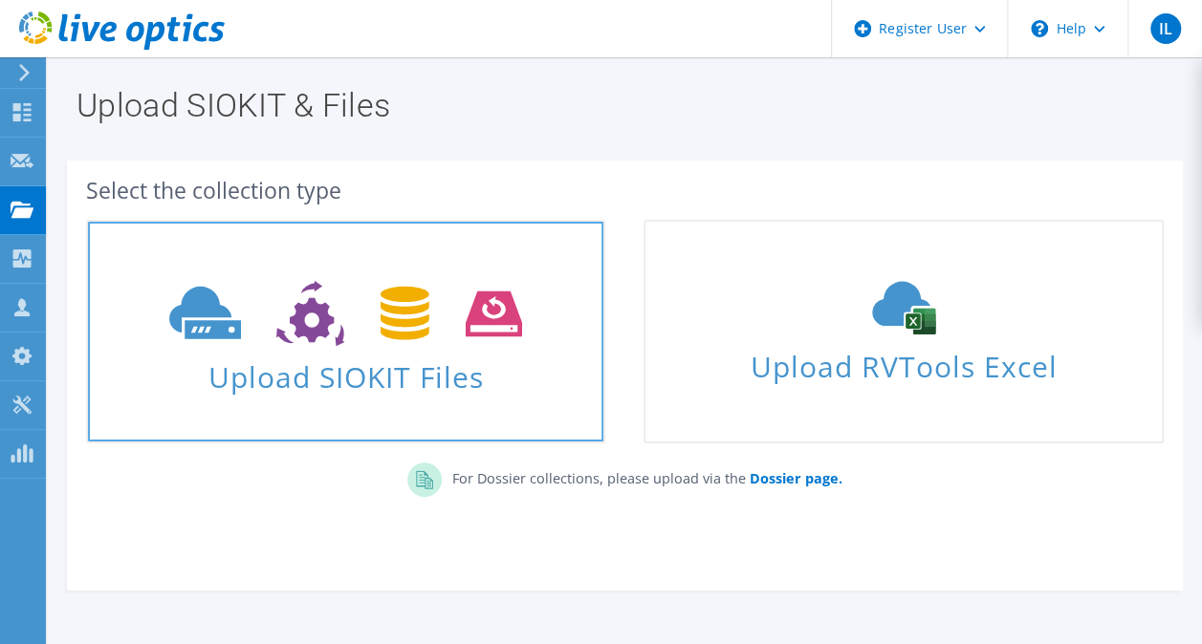
click at [491, 373] on span "Upload SIOKIT Files" at bounding box center [345, 371] width 515 height 41
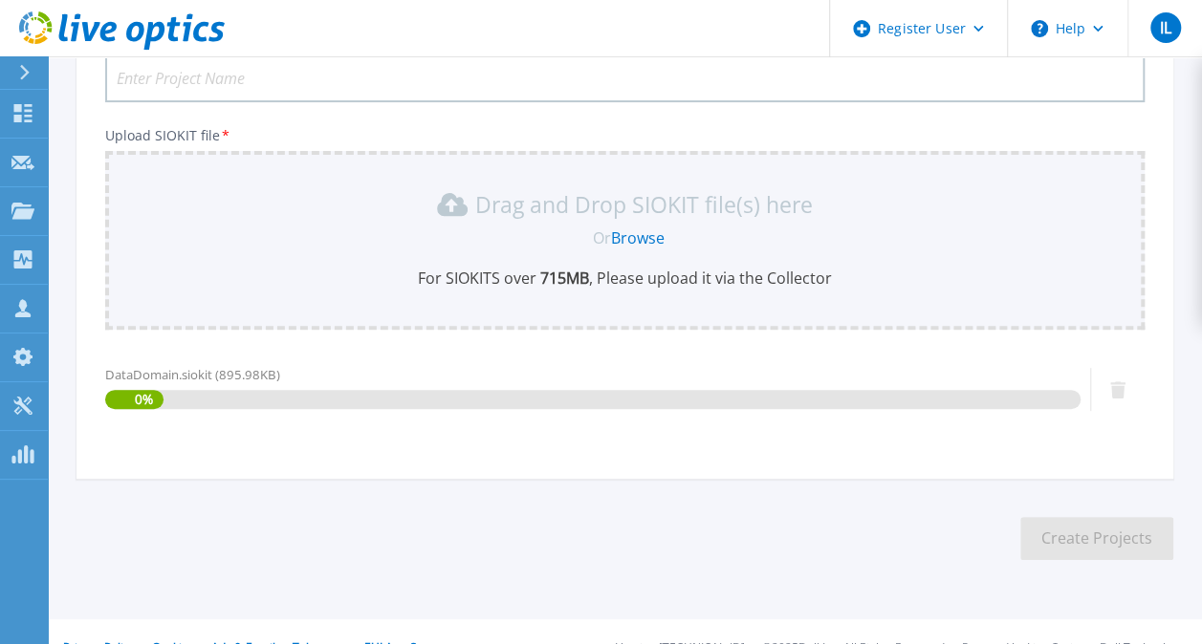
scroll to position [208, 0]
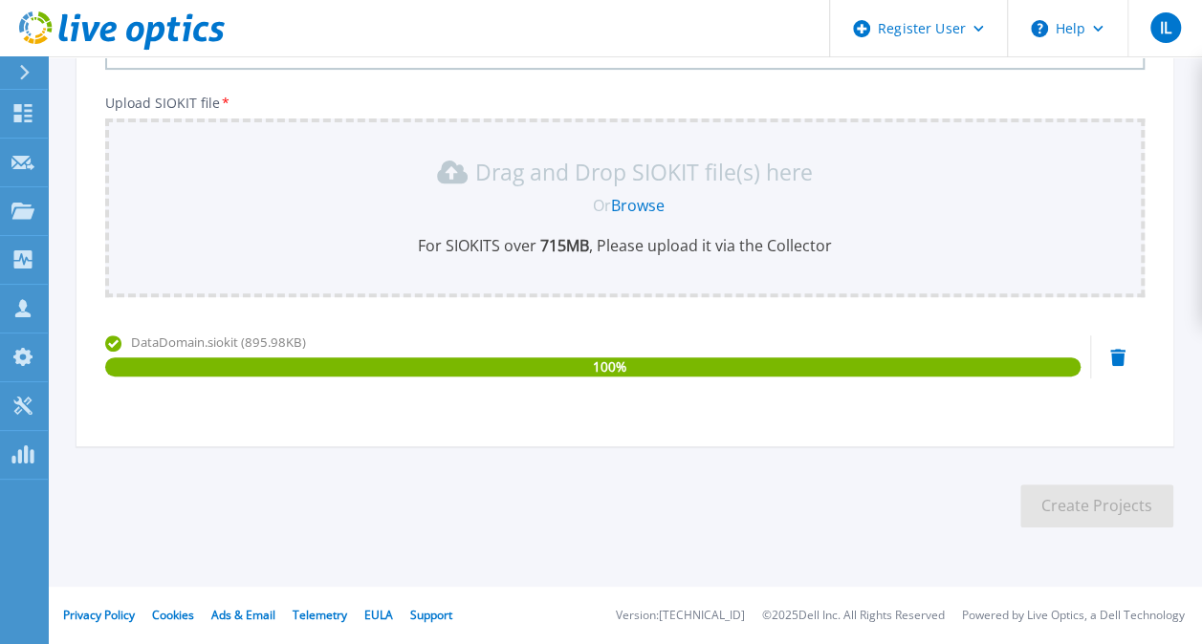
click at [606, 426] on div "Project Name * Upload SIOKIT file * Drag and Drop SIOKIT file(s) here Or Browse…" at bounding box center [624, 214] width 1097 height 466
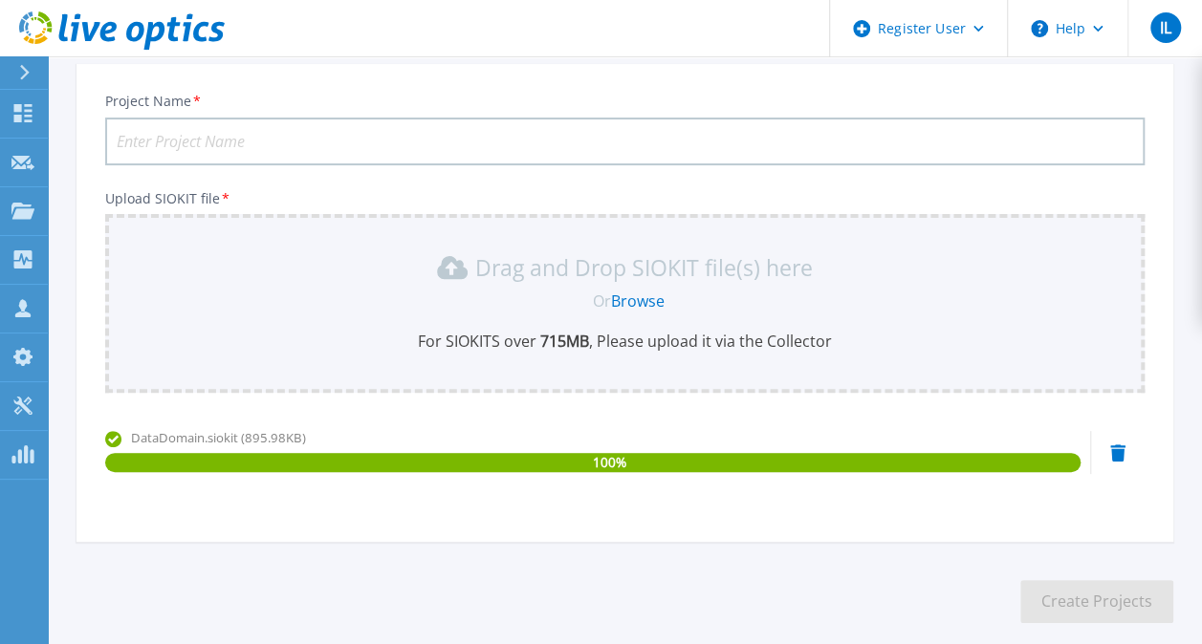
click at [396, 160] on input "Project Name *" at bounding box center [624, 142] width 1039 height 48
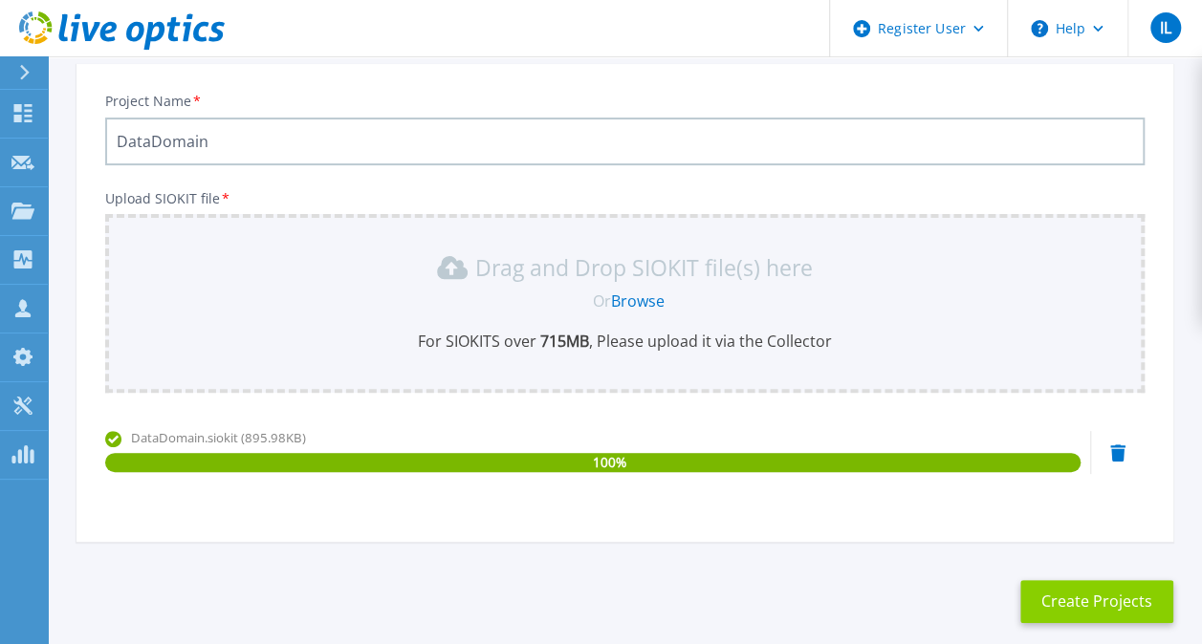
type input "DataDomain"
click at [1060, 600] on button "Create Projects" at bounding box center [1096, 601] width 153 height 43
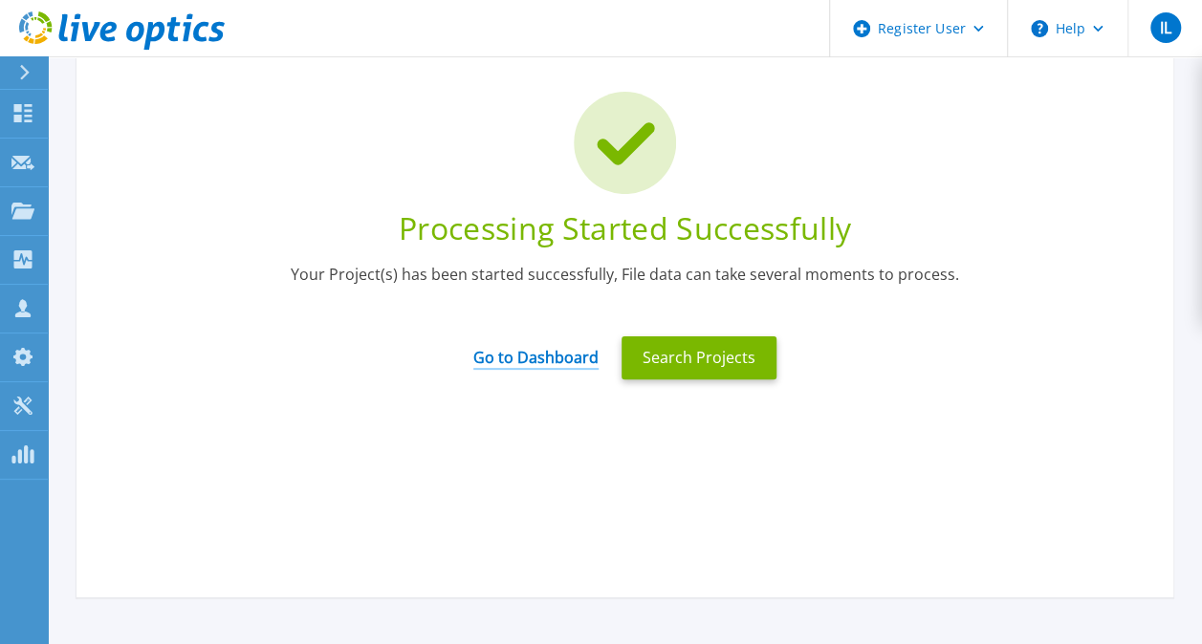
click at [549, 364] on link "Go to Dashboard" at bounding box center [535, 351] width 125 height 37
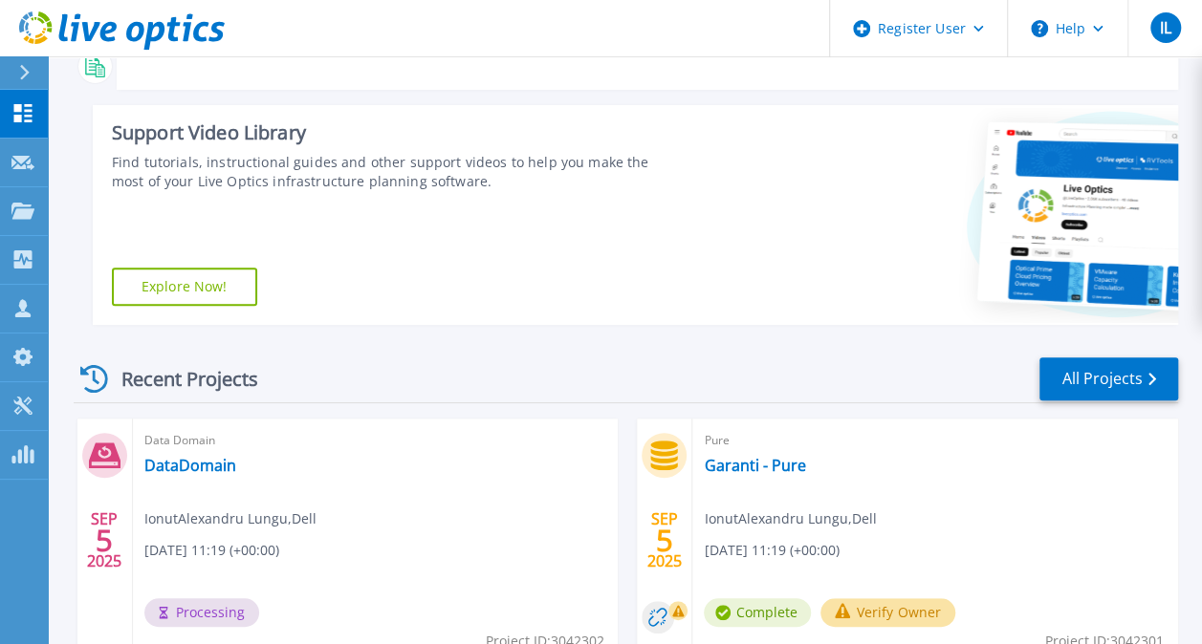
scroll to position [287, 0]
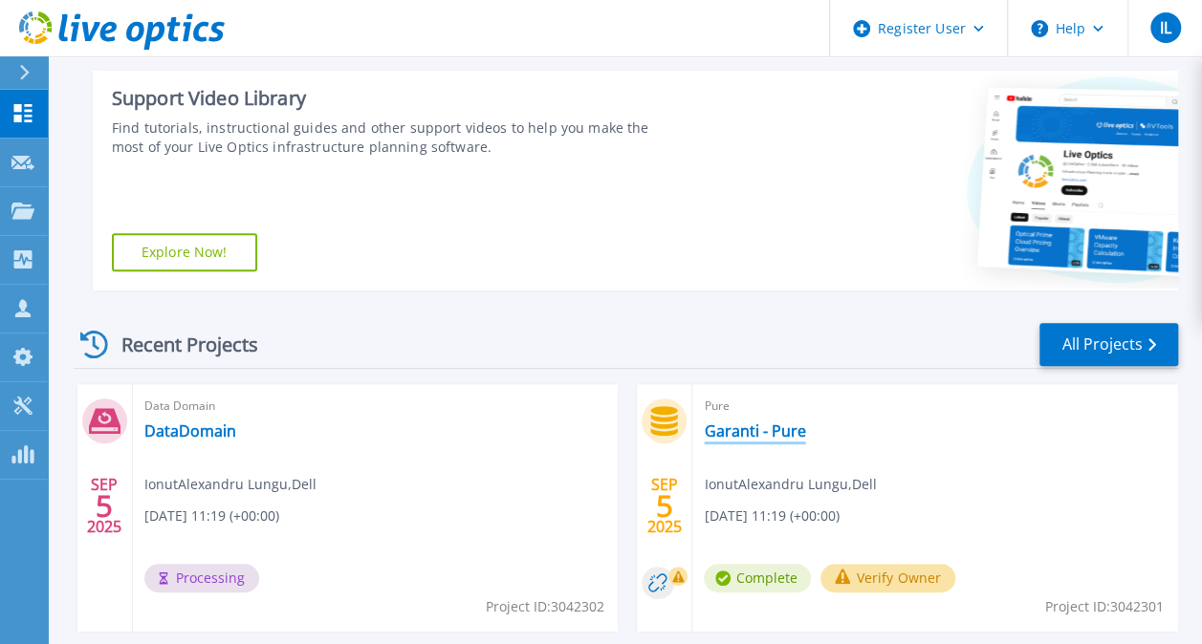
click at [721, 430] on link "Garanti - Pure" at bounding box center [754, 431] width 101 height 19
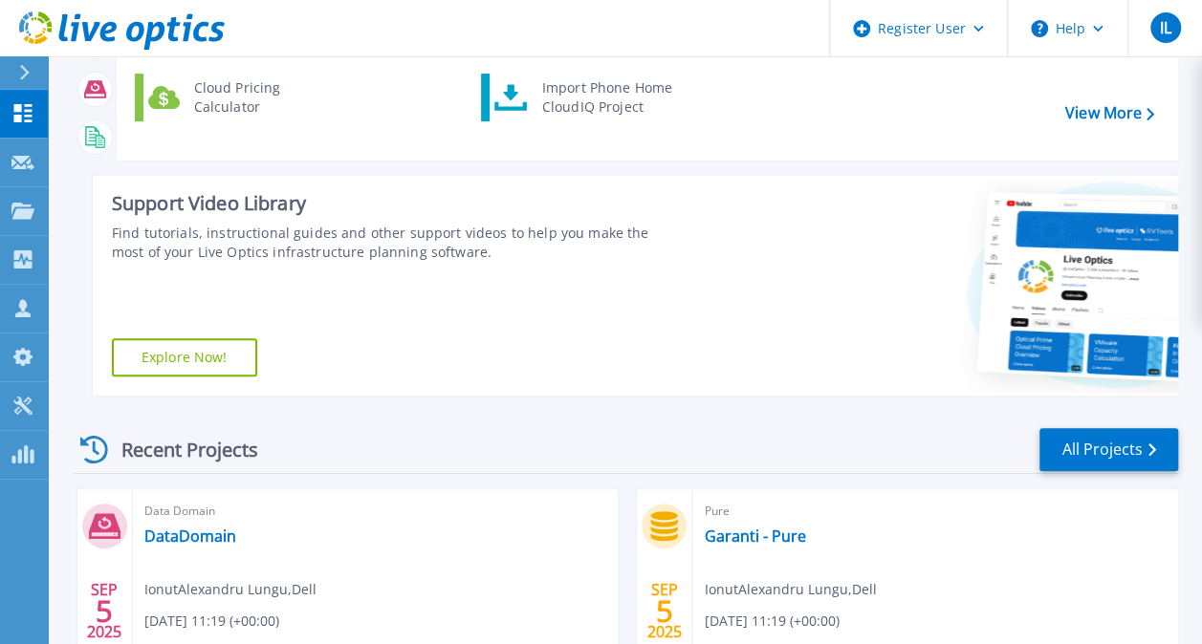
scroll to position [478, 0]
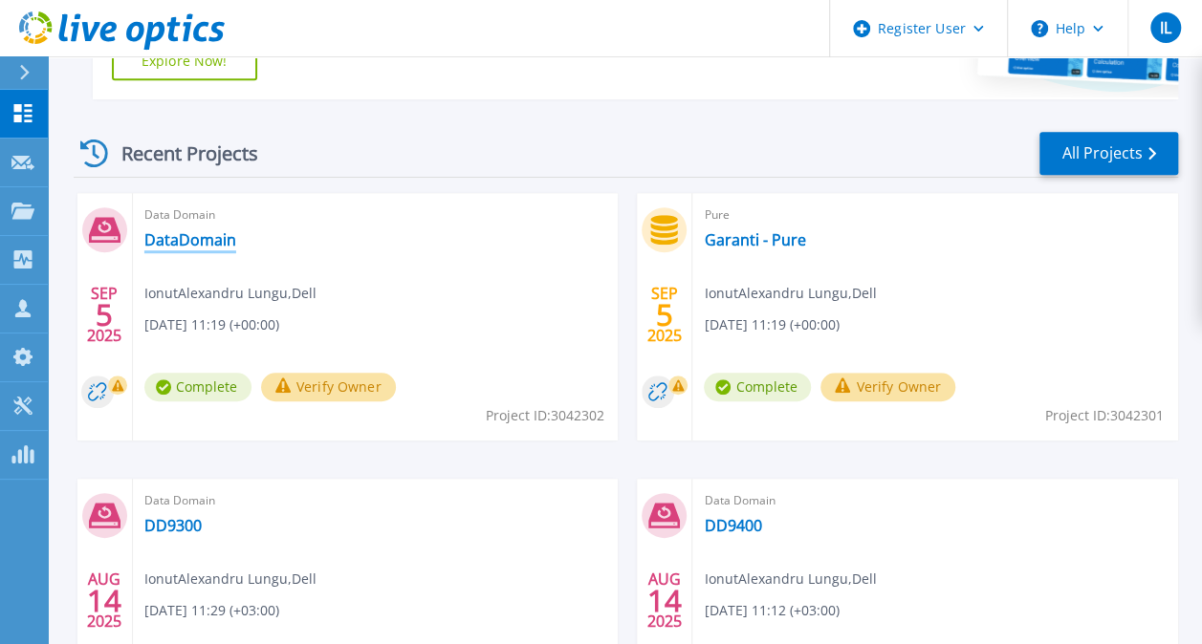
click at [189, 244] on link "DataDomain" at bounding box center [190, 239] width 92 height 19
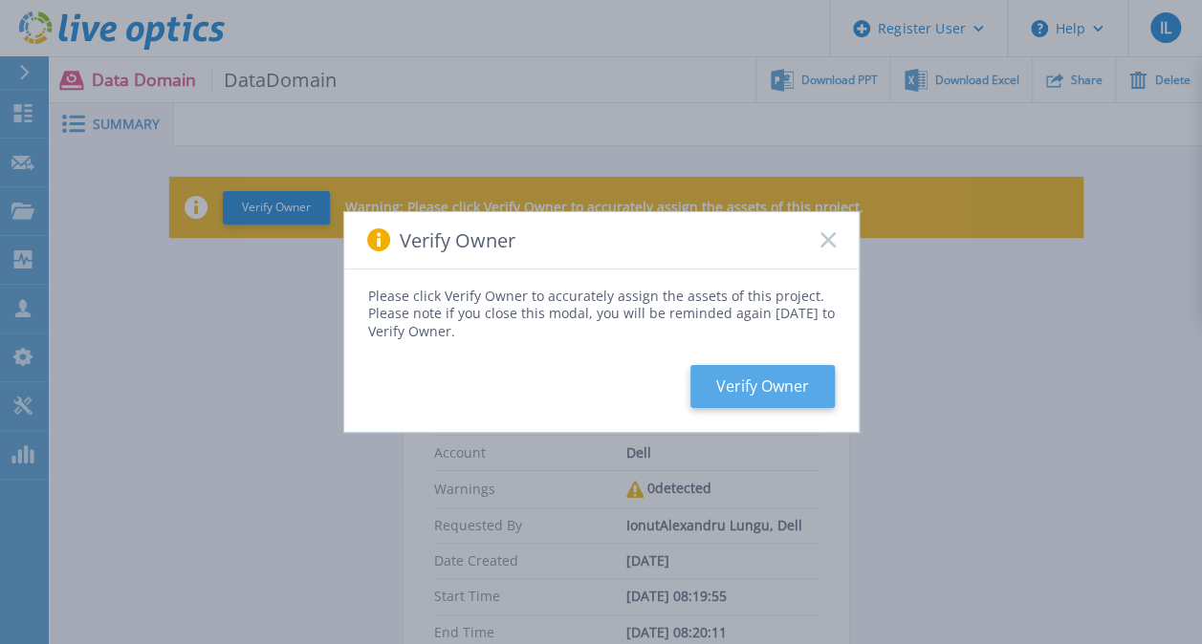
click at [765, 392] on button "Verify Owner" at bounding box center [762, 386] width 144 height 43
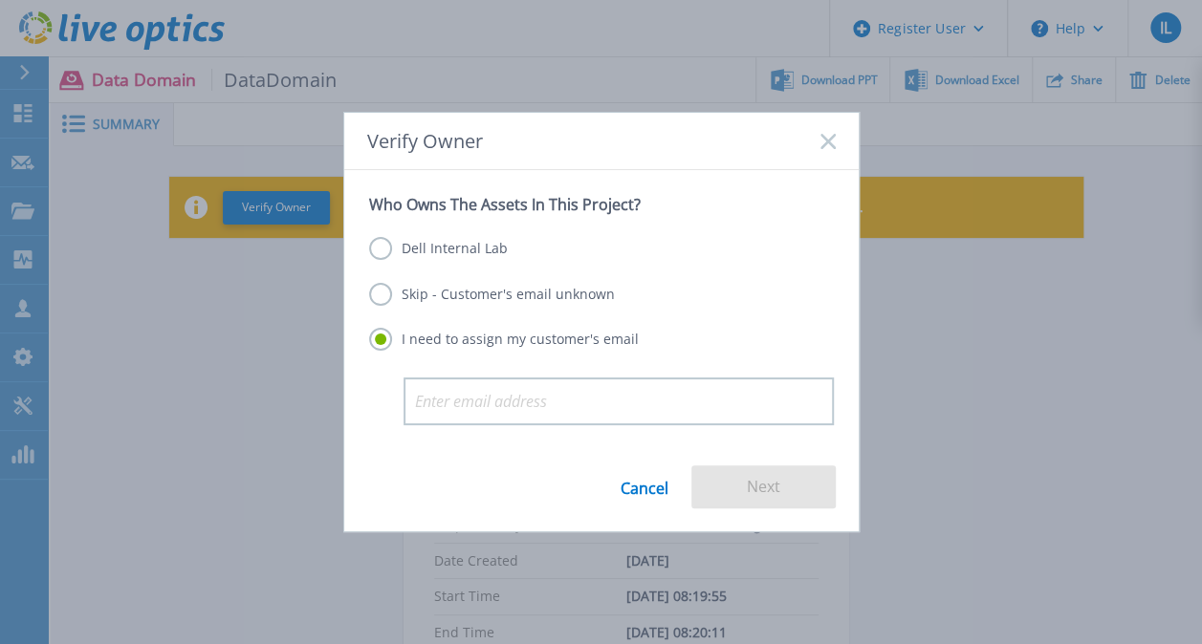
click at [460, 294] on label "Skip - Customer's email unknown" at bounding box center [492, 294] width 246 height 23
click at [0, 0] on input "Skip - Customer's email unknown" at bounding box center [0, 0] width 0 height 0
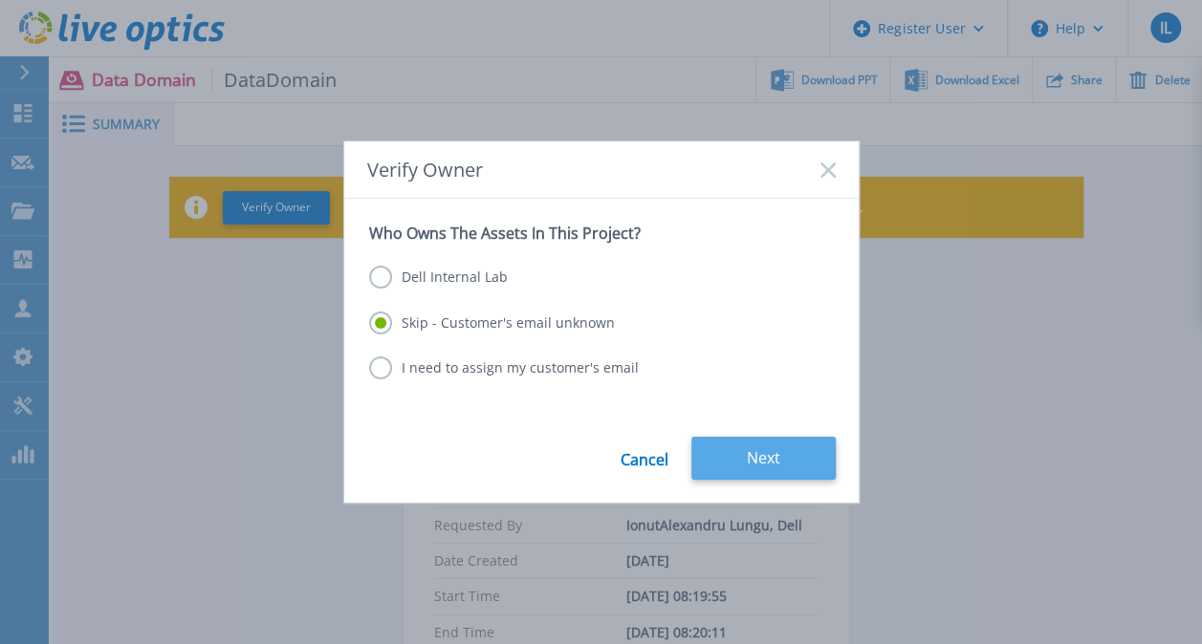
click at [742, 459] on button "Next" at bounding box center [763, 458] width 144 height 43
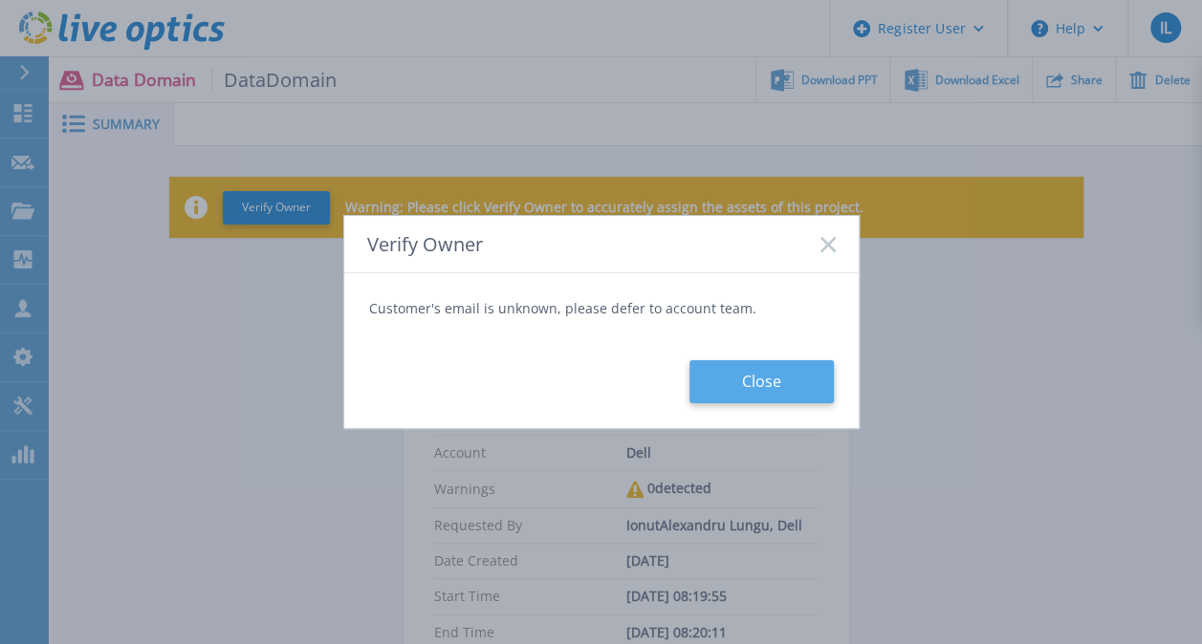
click at [784, 371] on button "Close" at bounding box center [761, 381] width 144 height 43
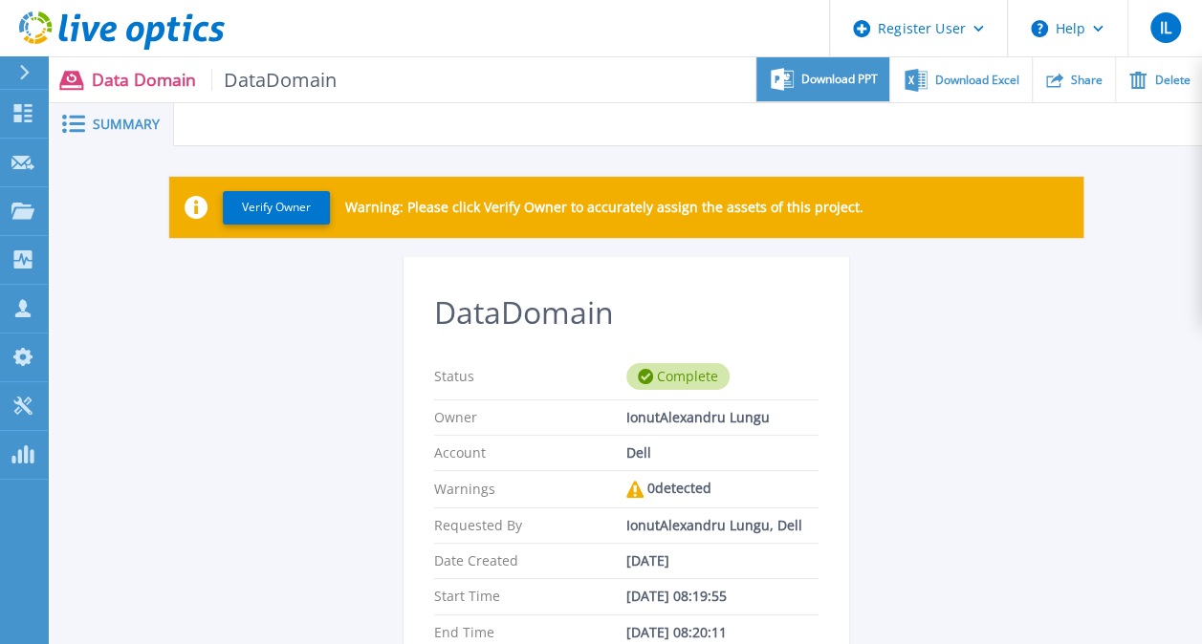
click at [817, 78] on span "Download PPT" at bounding box center [839, 79] width 76 height 11
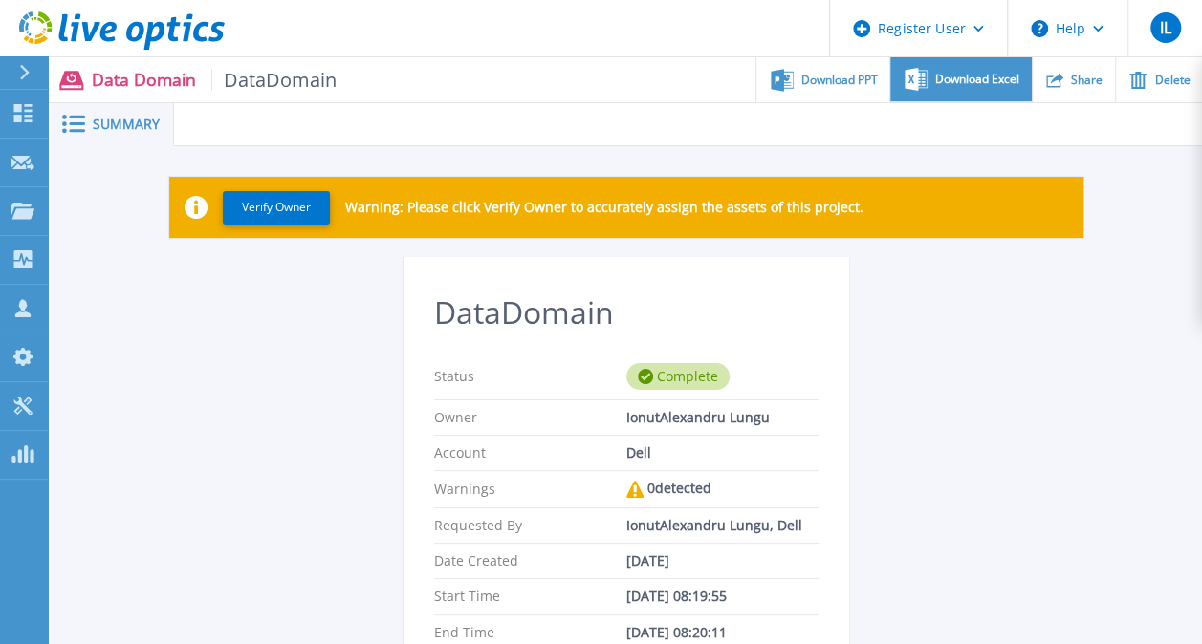
click at [943, 85] on span "Download Excel" at bounding box center [977, 79] width 84 height 11
click at [291, 458] on div "DataDomain Status Complete Owner IonutAlexandru Lungu Account Dell Warnings 0 d…" at bounding box center [626, 618] width 914 height 723
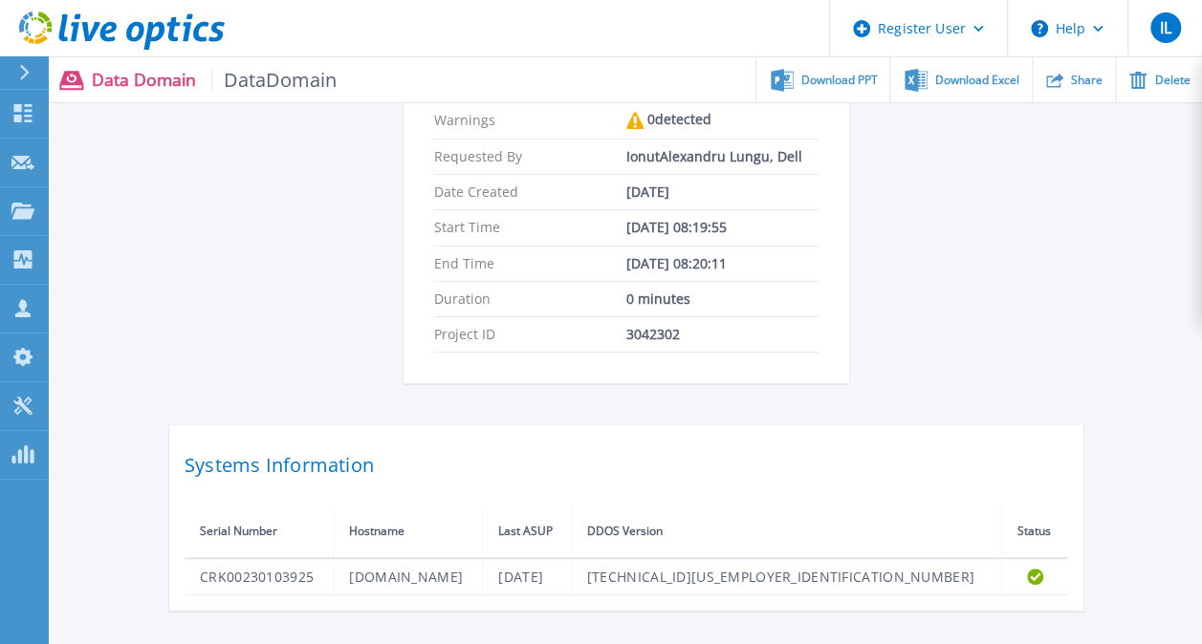
scroll to position [382, 0]
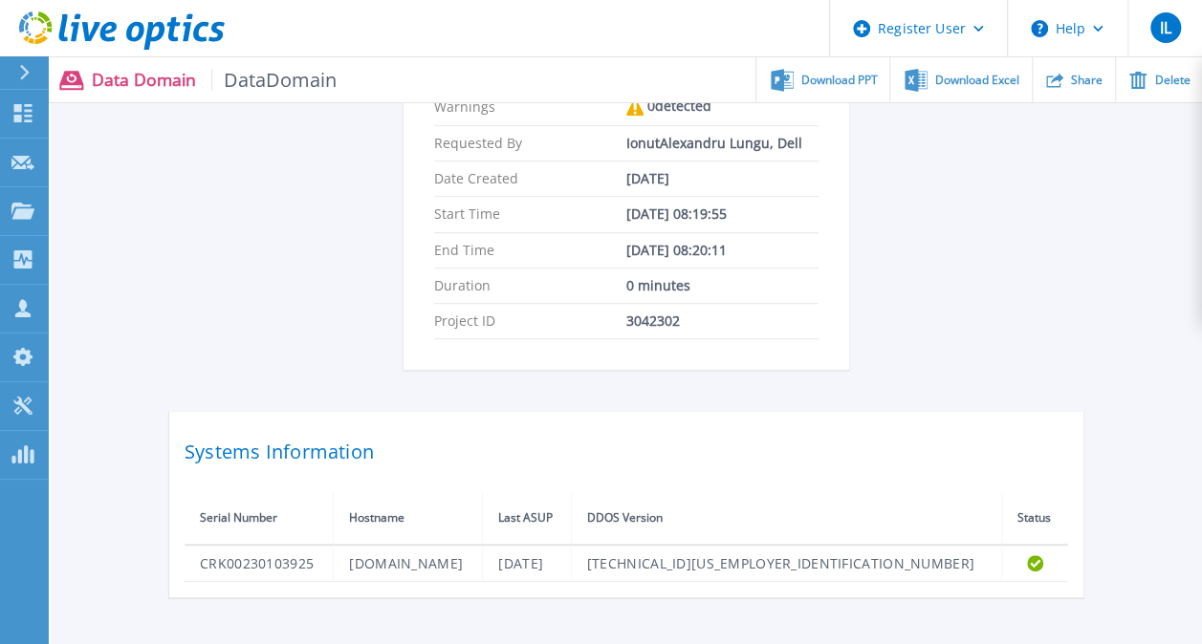
click at [115, 231] on div "Verify Owner Warning: Please click Verify Owner to accurately assign the assets…" at bounding box center [626, 195] width 1151 height 862
